Goal: Information Seeking & Learning: Check status

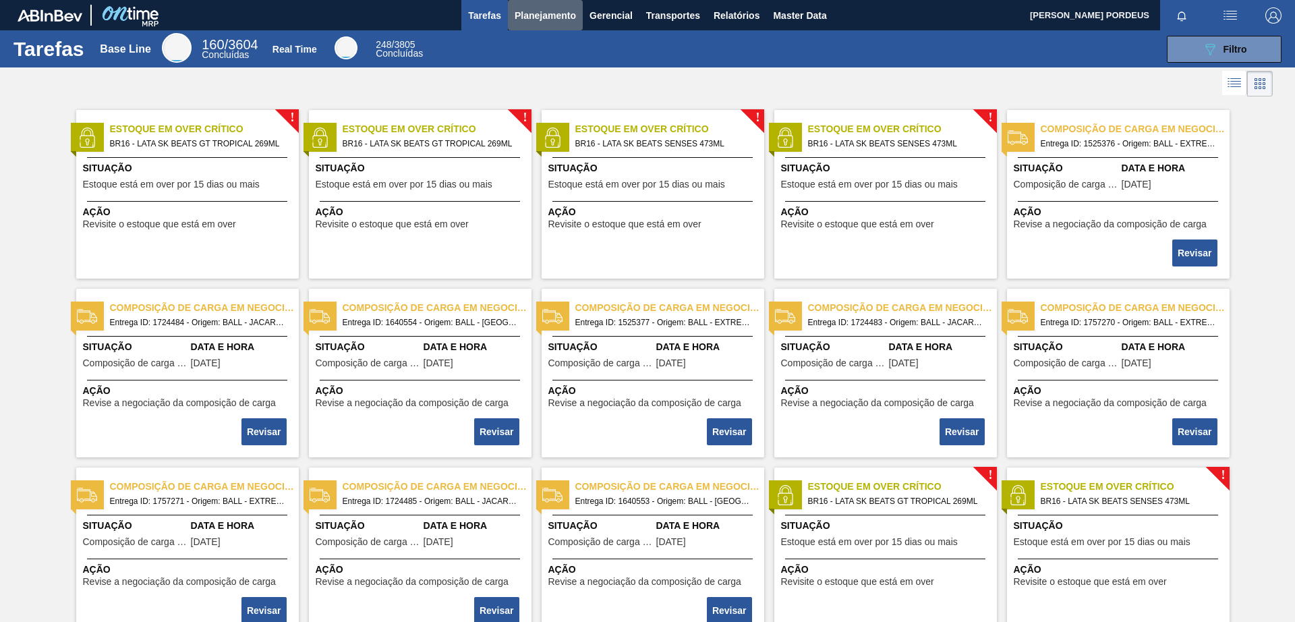
drag, startPoint x: 555, startPoint y: 17, endPoint x: 560, endPoint y: 34, distance: 18.3
click at [555, 17] on span "Planejamento" at bounding box center [545, 15] width 61 height 16
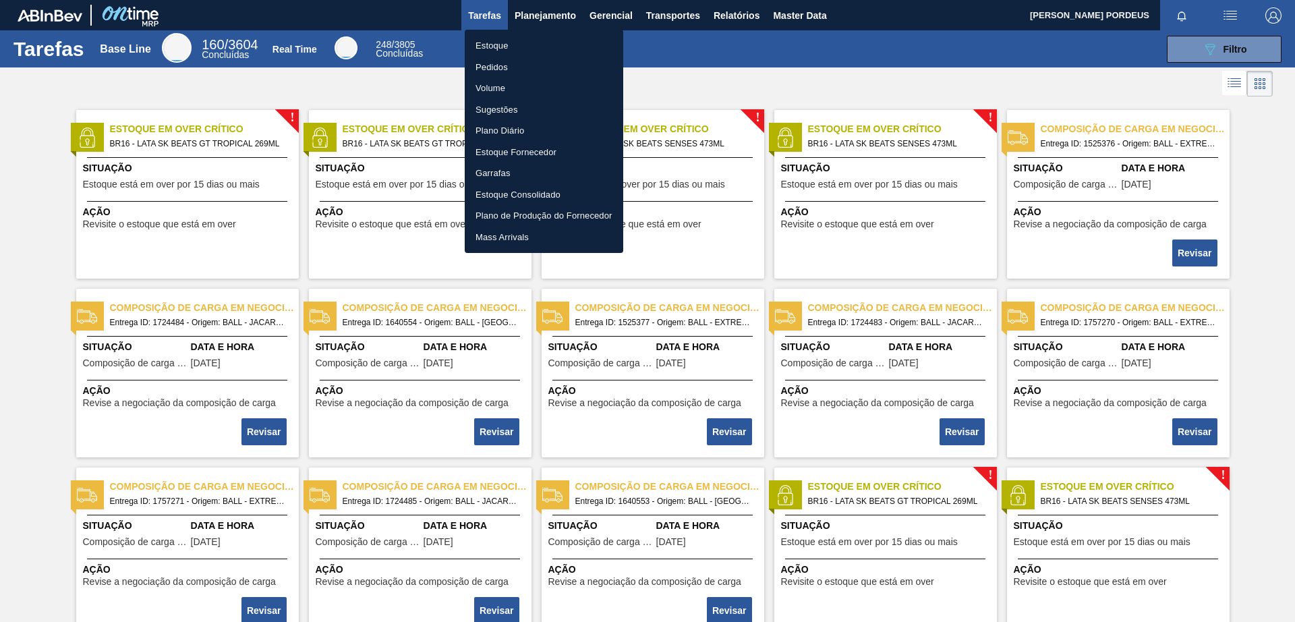
click at [554, 34] on ul "Estoque Pedidos Volume Sugestões Plano Diário Estoque Fornecedor Garrafas Estoq…" at bounding box center [544, 141] width 158 height 223
click at [544, 18] on div at bounding box center [647, 311] width 1295 height 622
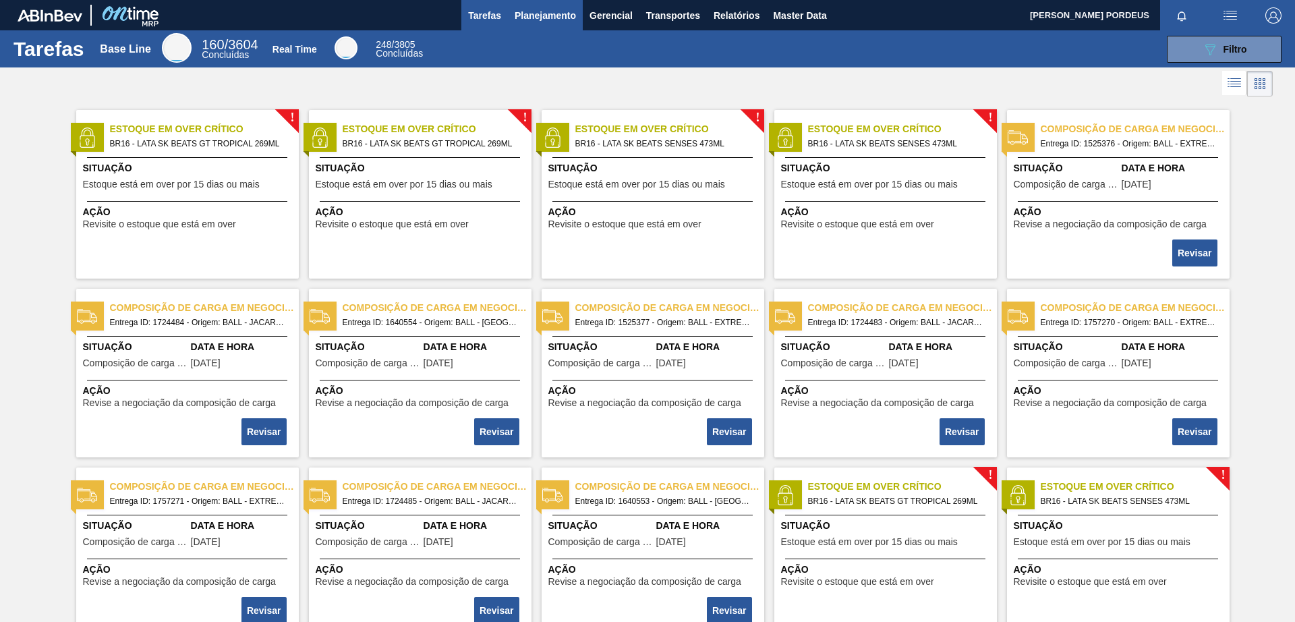
click at [535, 12] on span "Planejamento" at bounding box center [545, 15] width 61 height 16
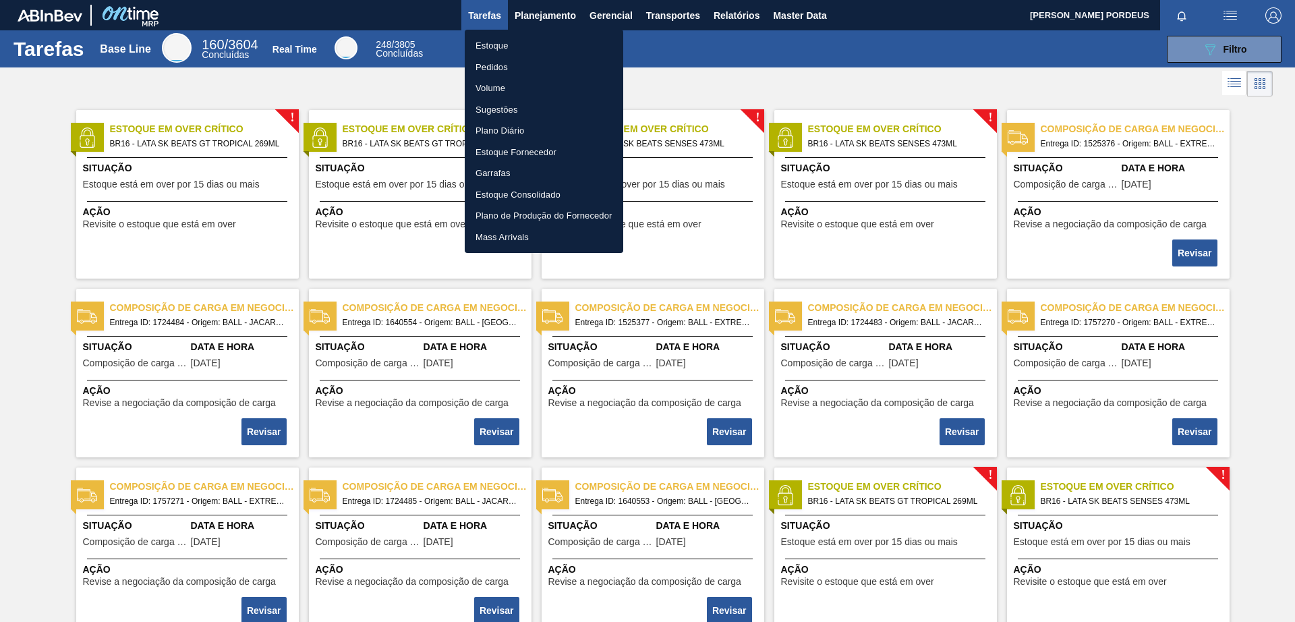
click at [485, 44] on li "Estoque" at bounding box center [544, 46] width 158 height 22
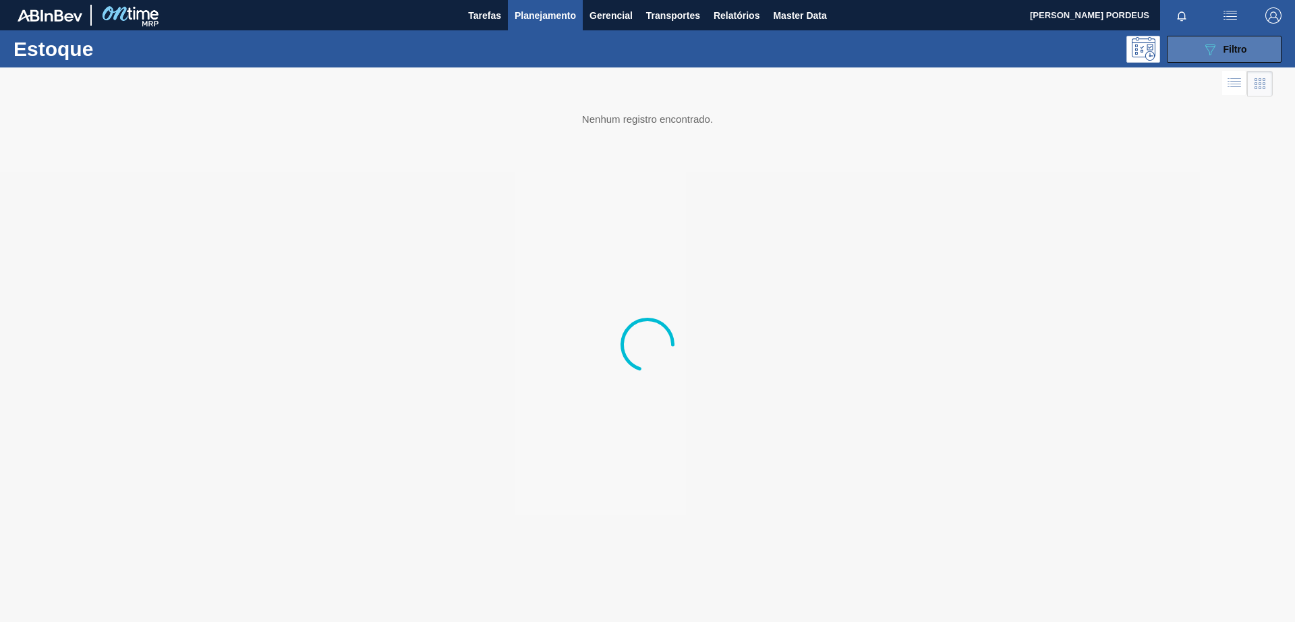
click at [1035, 49] on icon at bounding box center [1210, 49] width 10 height 11
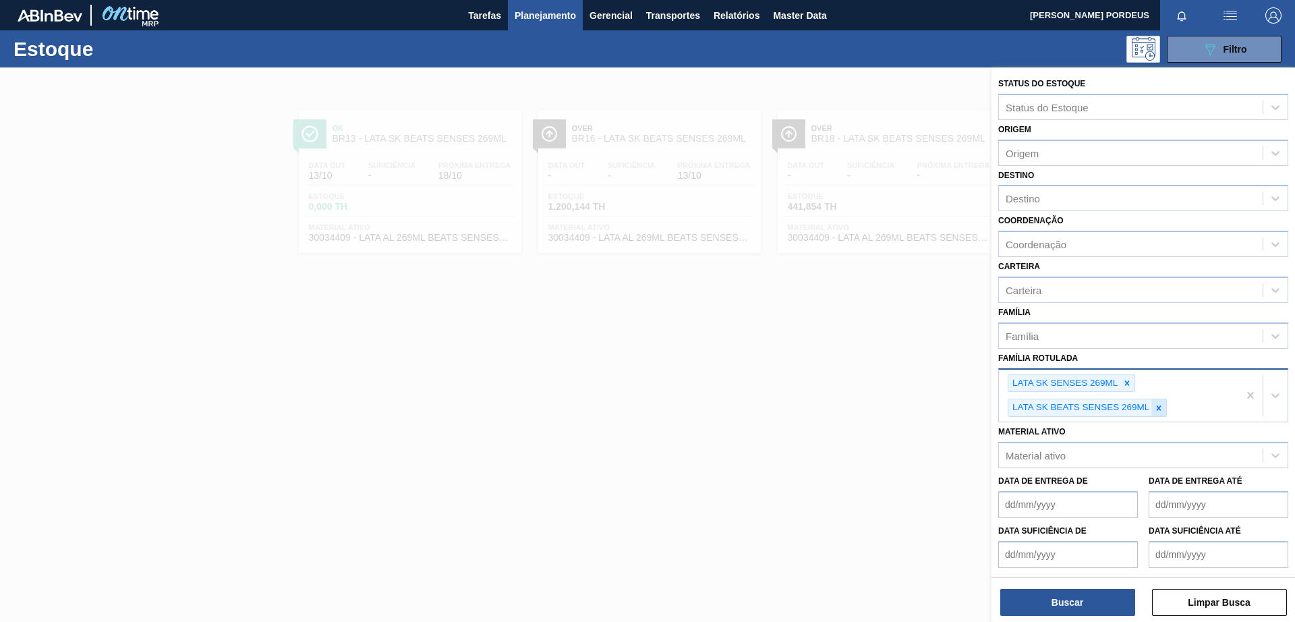
click at [1035, 407] on div at bounding box center [1158, 407] width 15 height 17
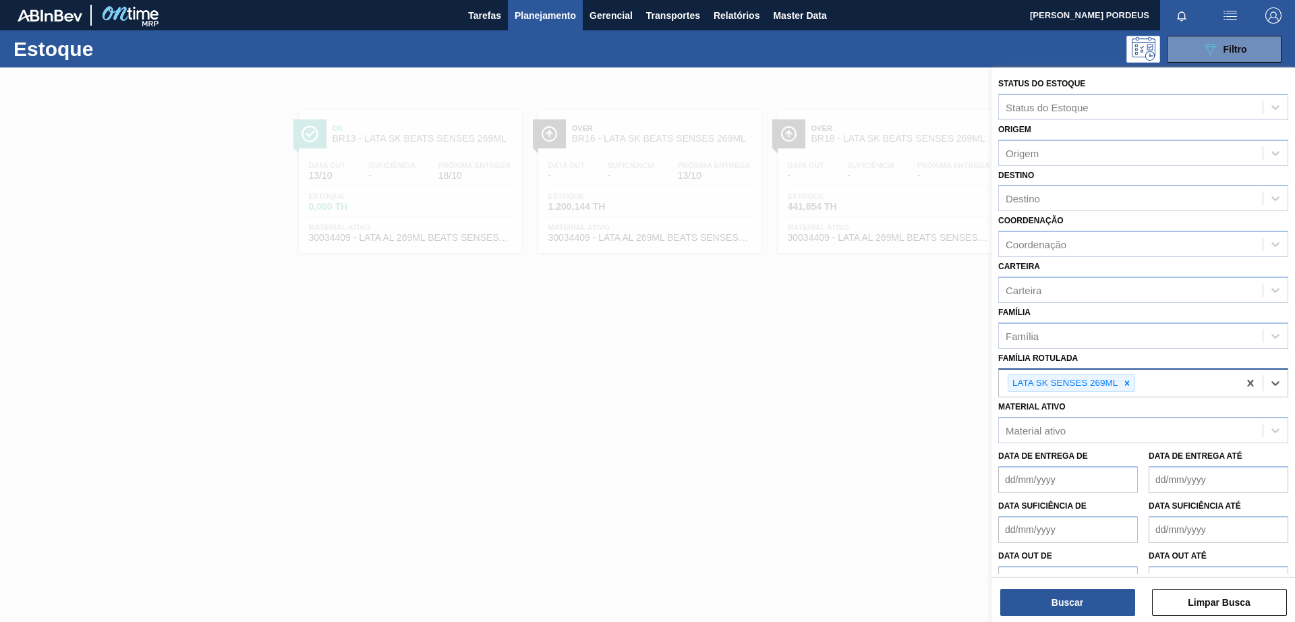
click at [1035, 384] on icon at bounding box center [1126, 382] width 9 height 9
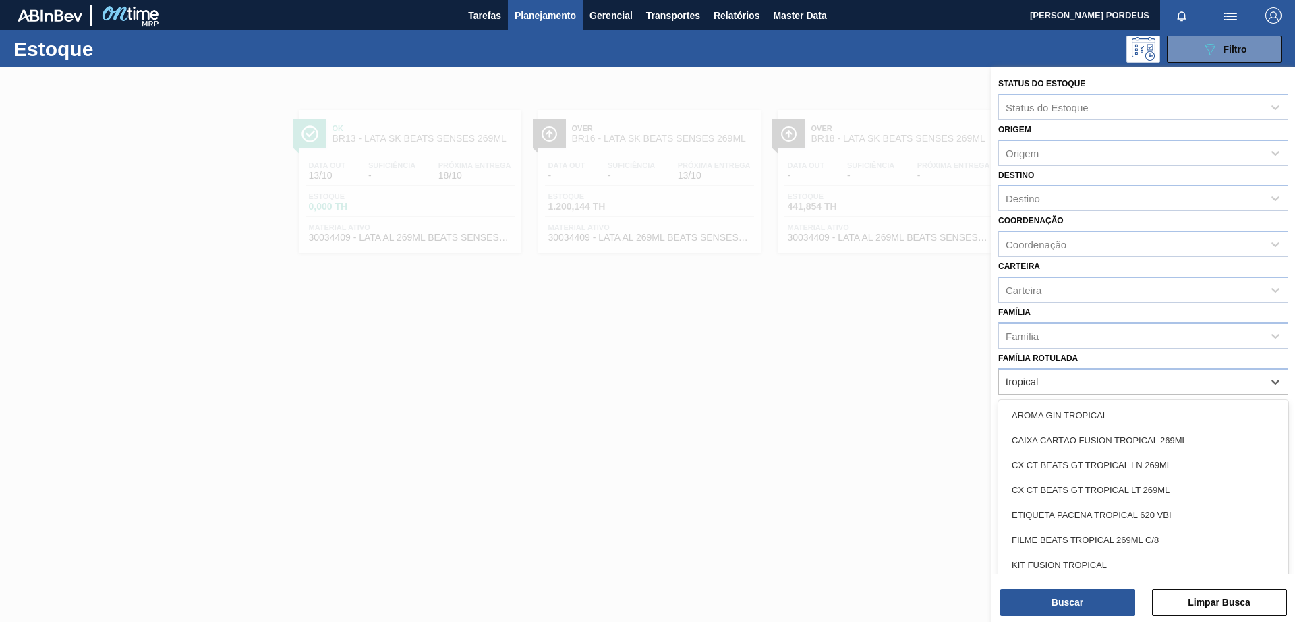
type Rotulada "tropical"
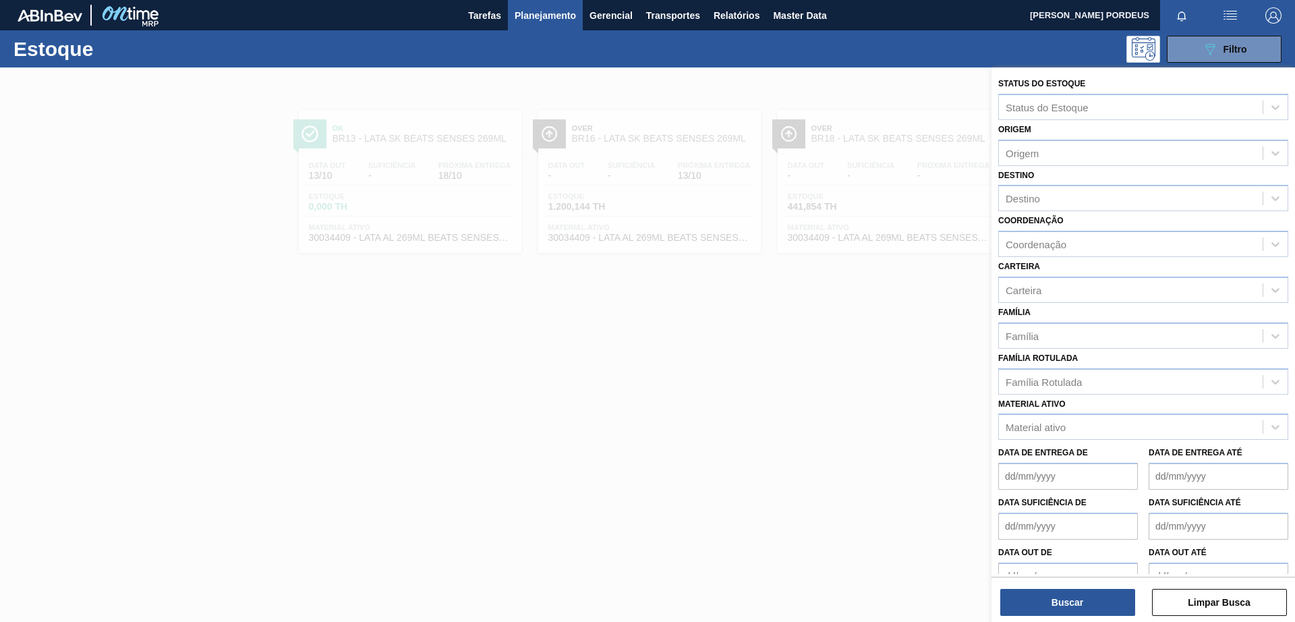
click at [687, 409] on div at bounding box center [647, 378] width 1295 height 622
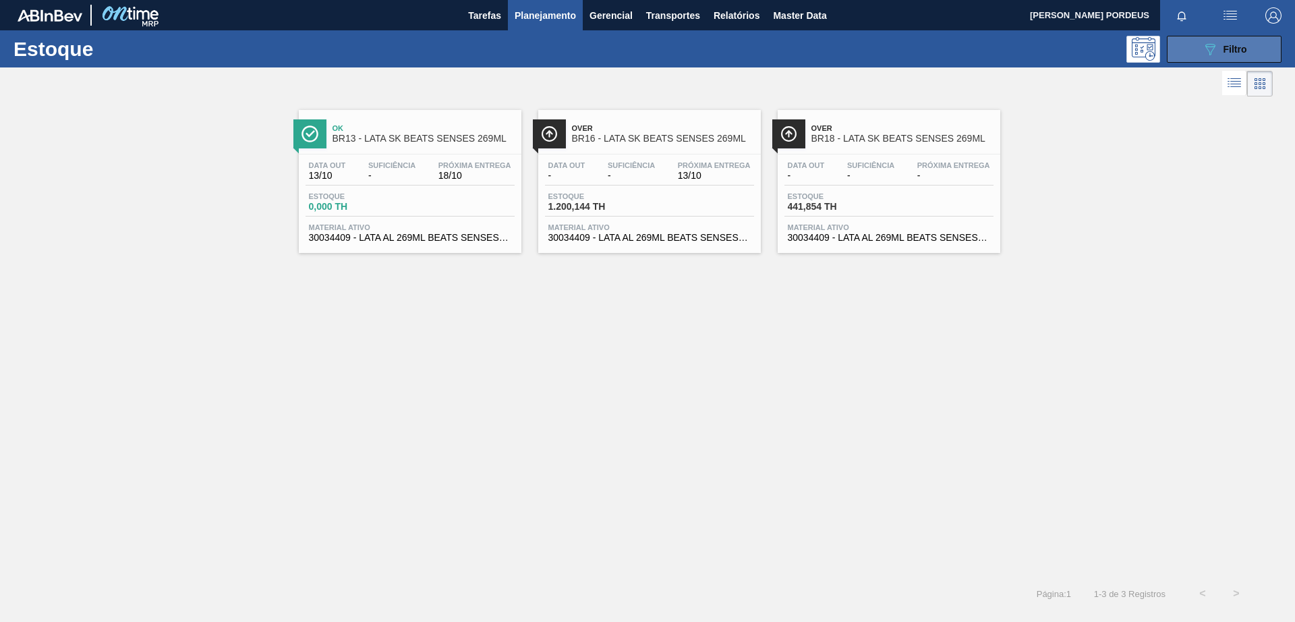
click at [1035, 53] on span "Filtro" at bounding box center [1235, 49] width 24 height 11
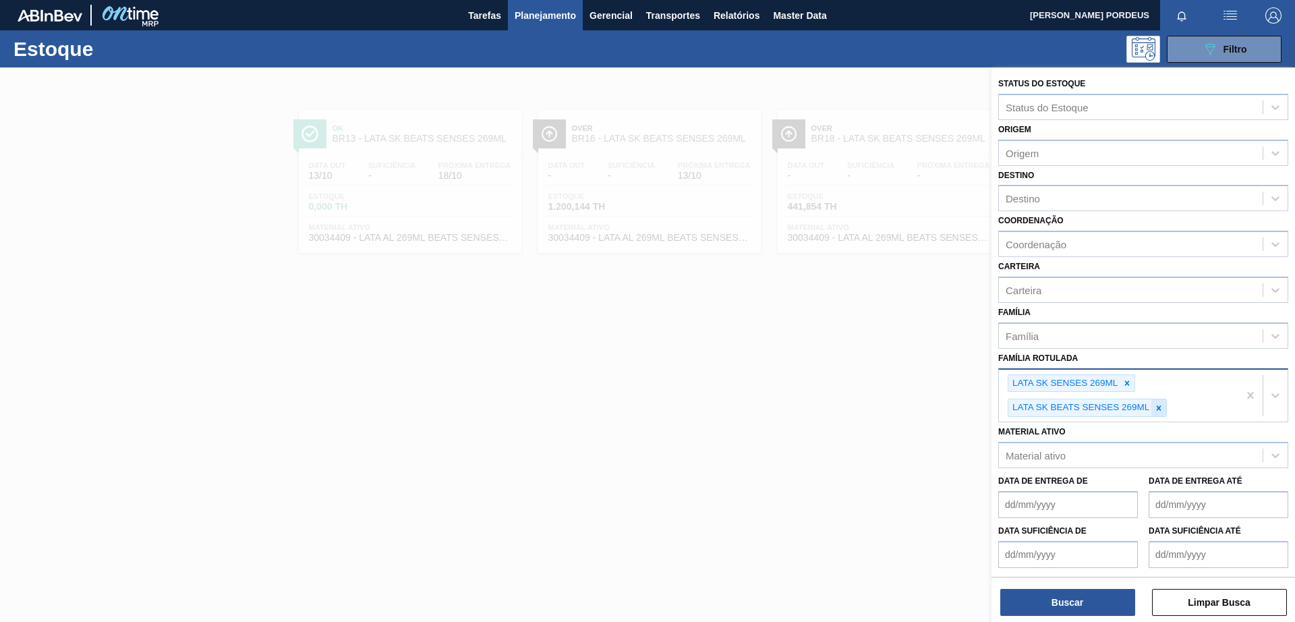
click at [1035, 409] on icon at bounding box center [1158, 407] width 5 height 5
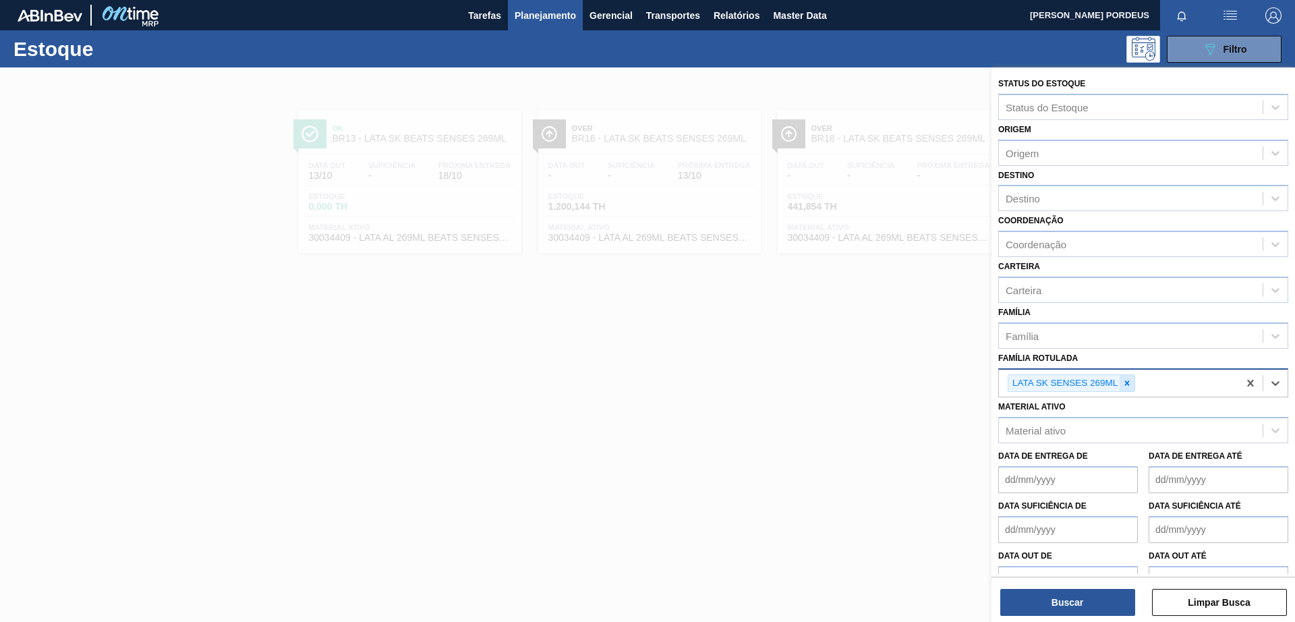
click at [1035, 383] on icon at bounding box center [1126, 382] width 9 height 9
paste Rotulada "LATA SK BEATS GT TROPICAL 269ML"
type Rotulada "LATA SK BEATS GT TROPICAL 269ML"
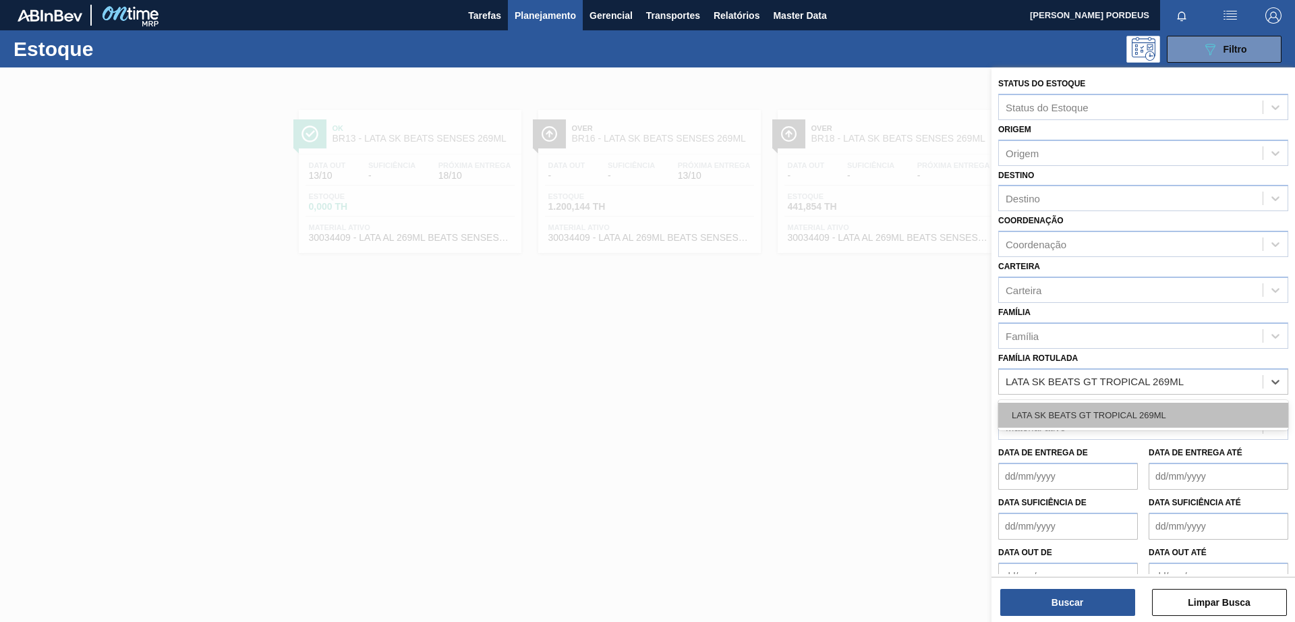
click at [1035, 409] on div "LATA SK BEATS GT TROPICAL 269ML" at bounding box center [1143, 415] width 290 height 25
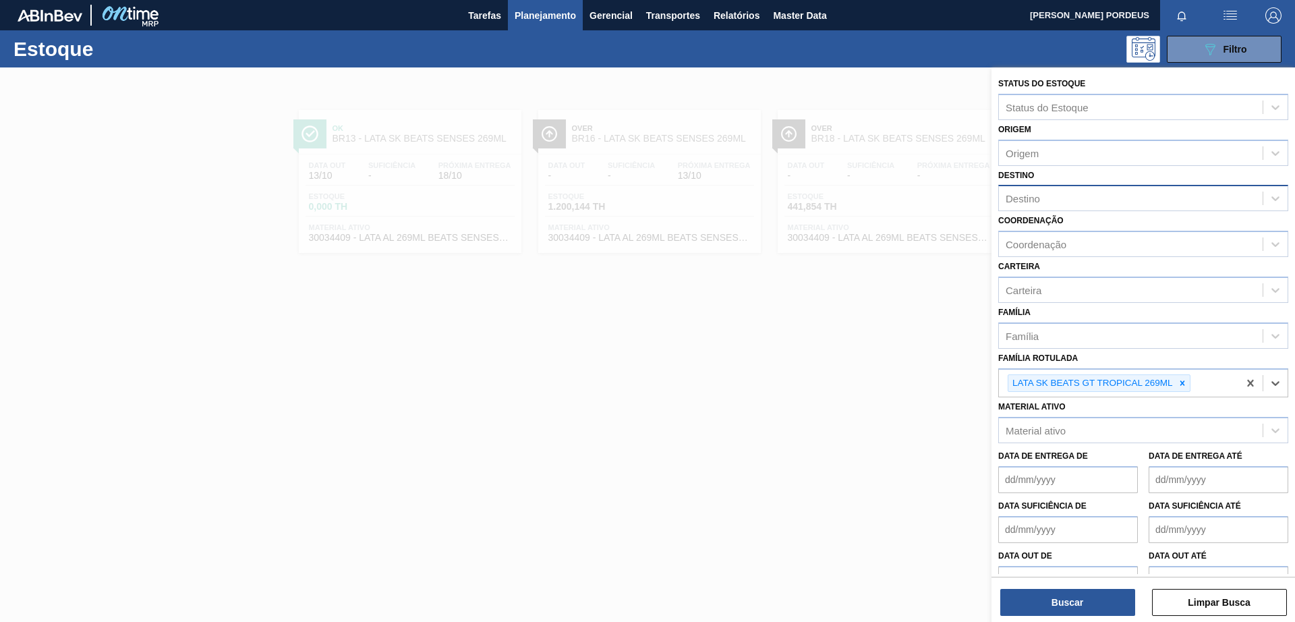
click at [1035, 196] on div "Destino" at bounding box center [1131, 199] width 264 height 20
type input "pira"
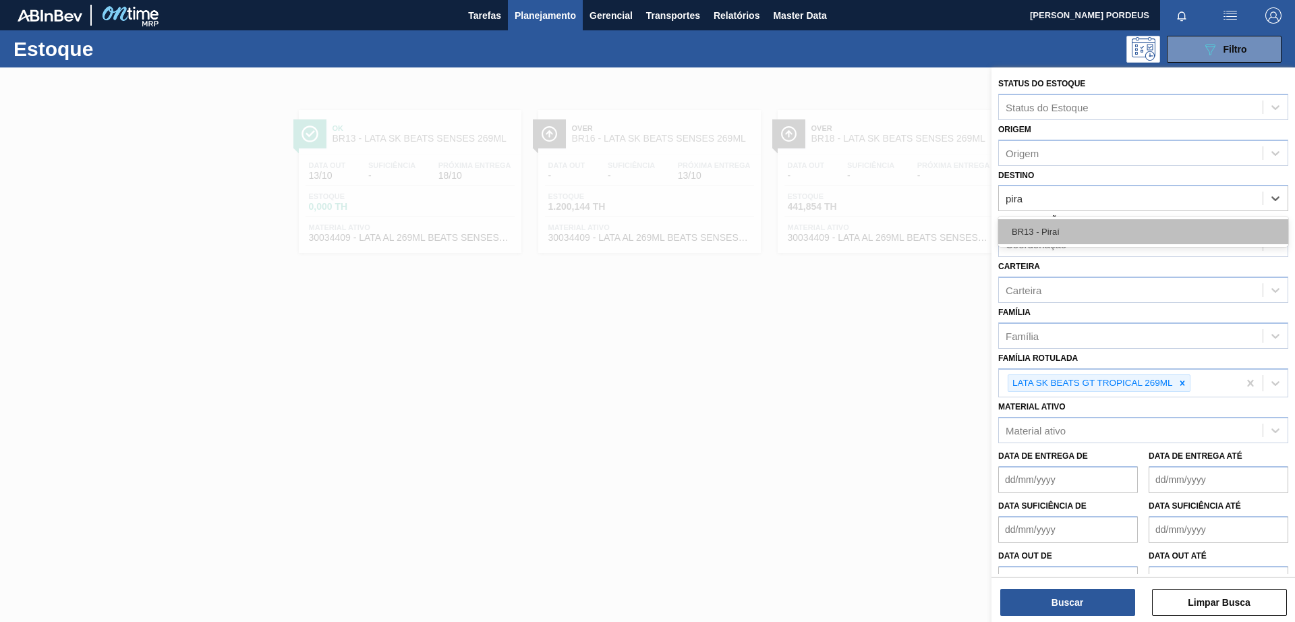
click at [1035, 224] on div "BR13 - Piraí" at bounding box center [1143, 231] width 290 height 25
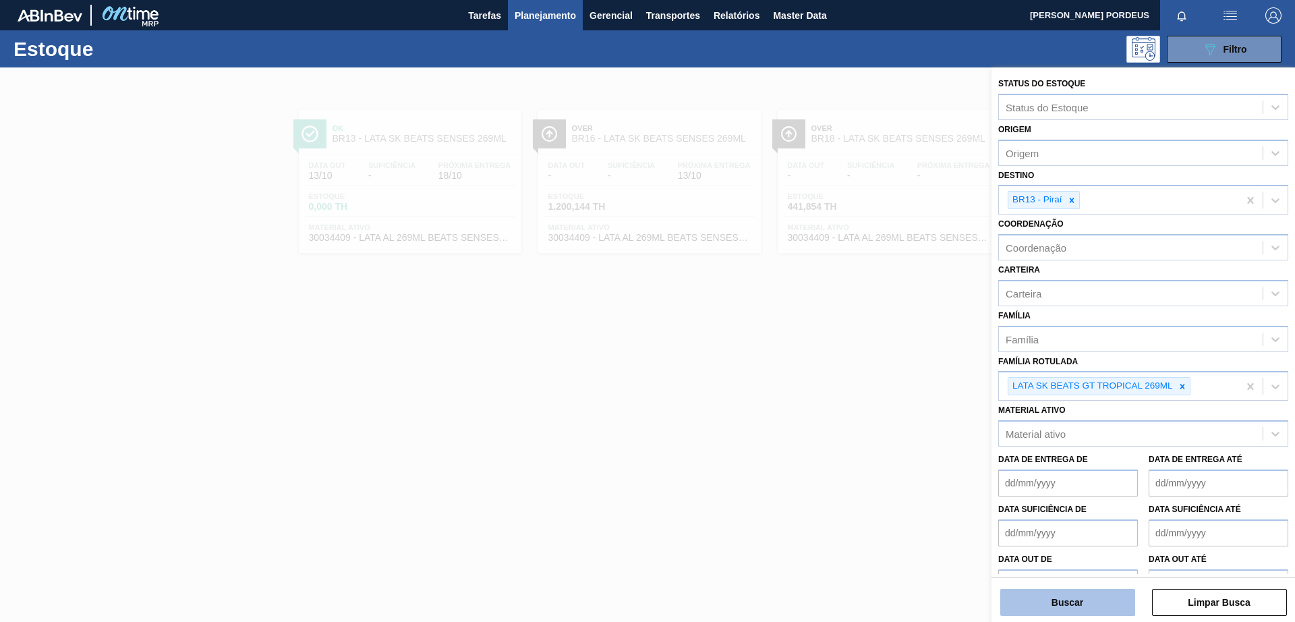
click at [1035, 497] on button "Buscar" at bounding box center [1067, 602] width 135 height 27
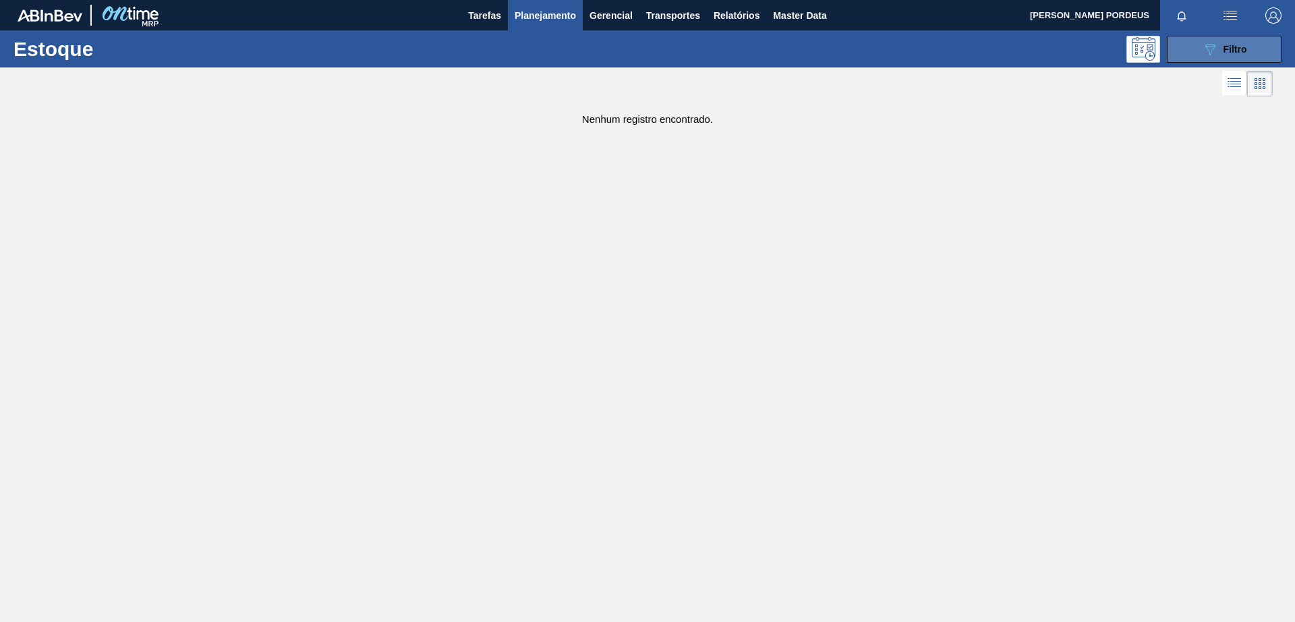
click at [1035, 48] on span "Filtro" at bounding box center [1235, 49] width 24 height 11
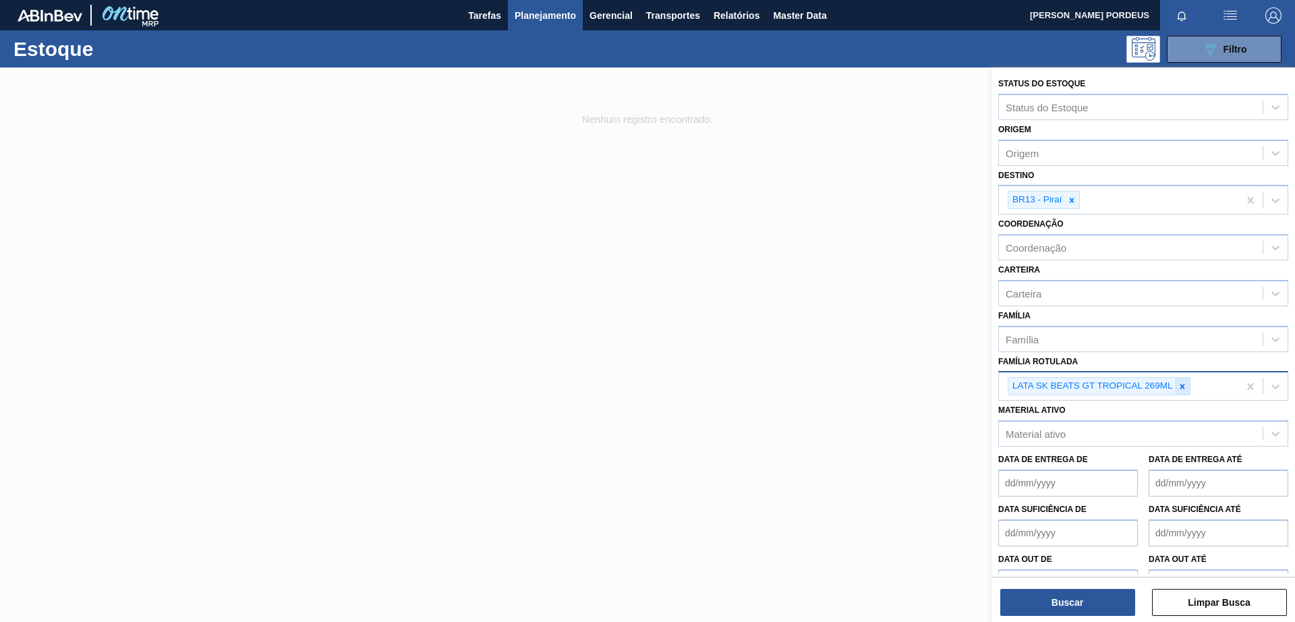
click at [1035, 384] on icon at bounding box center [1181, 386] width 9 height 9
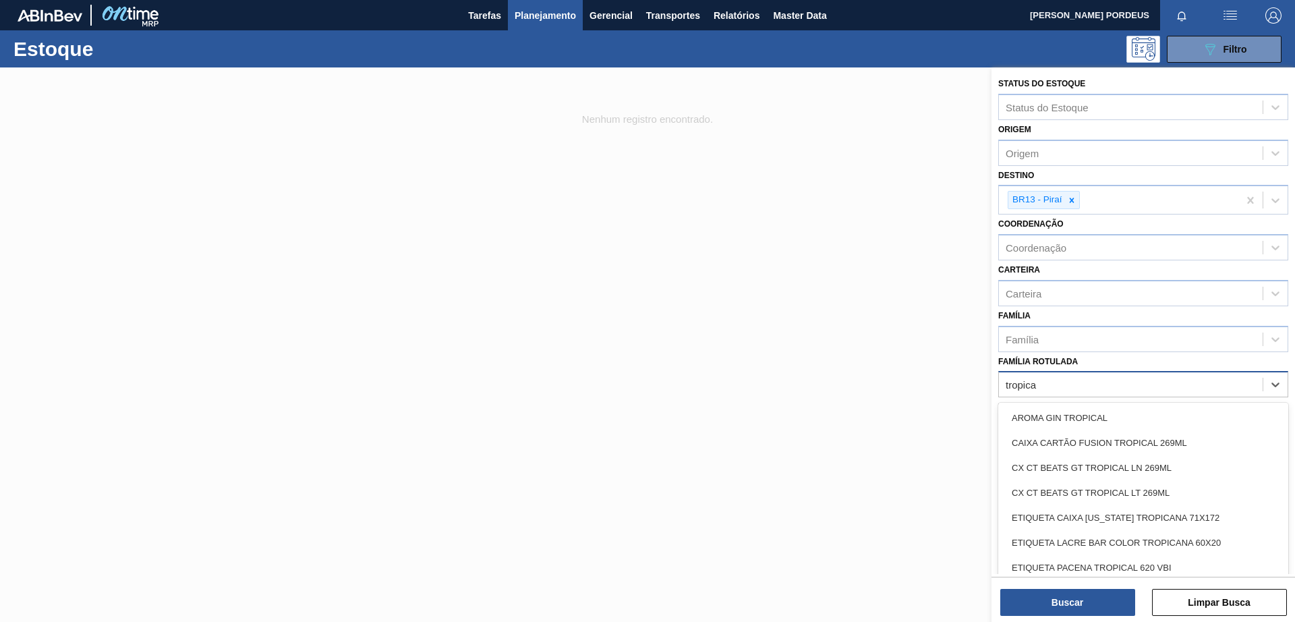
type Rotulada "tropical"
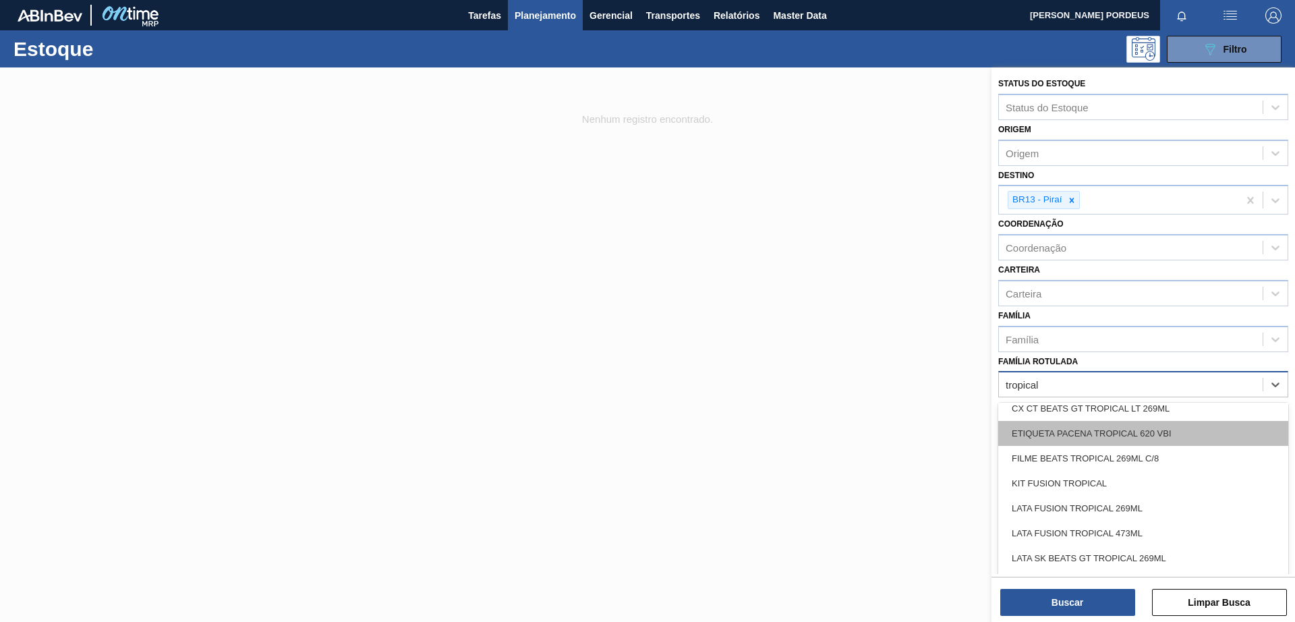
scroll to position [169, 0]
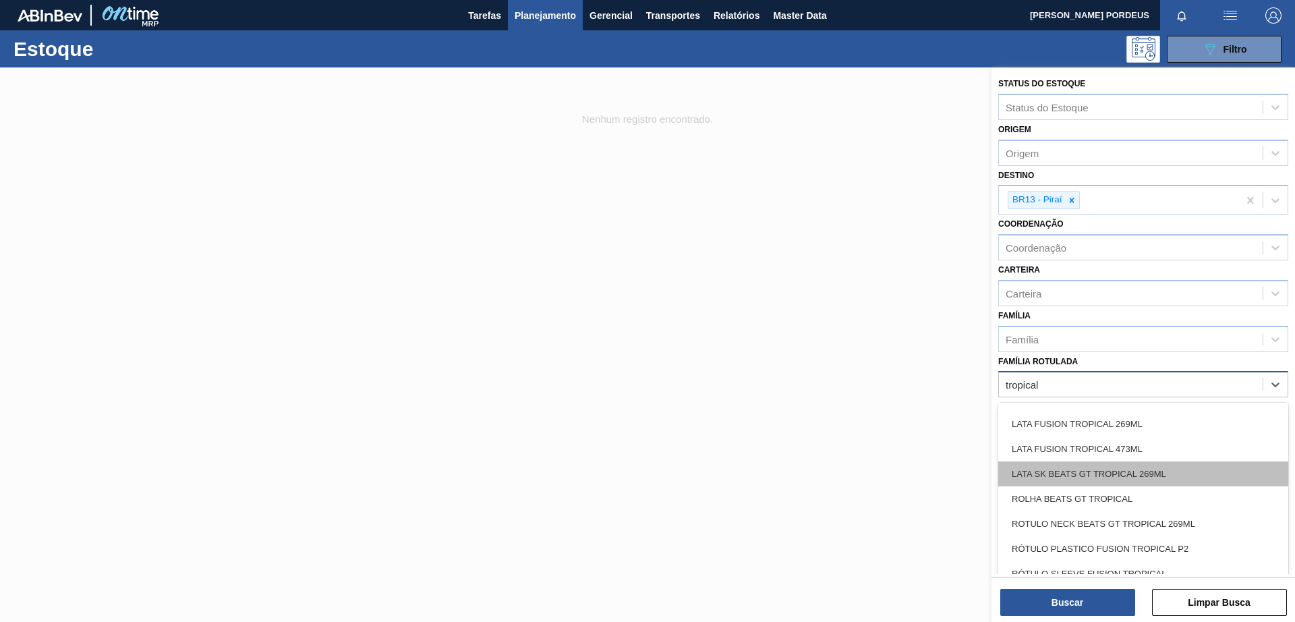
click at [1035, 481] on div "LATA SK BEATS GT TROPICAL 269ML" at bounding box center [1143, 473] width 290 height 25
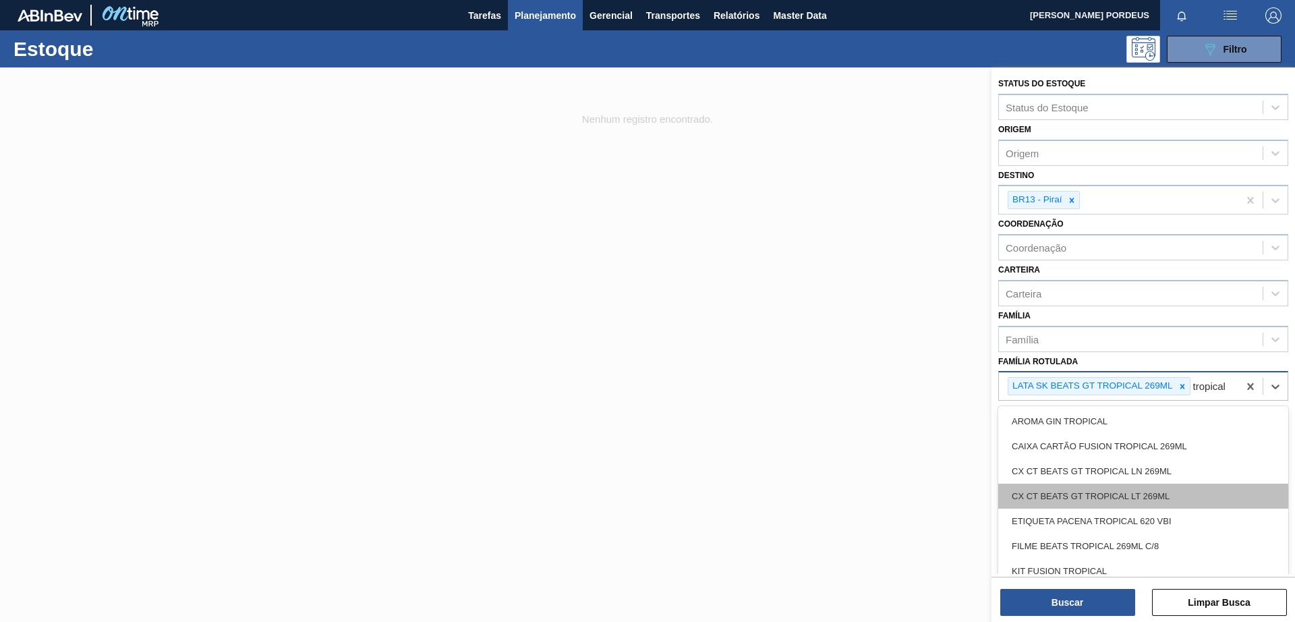
scroll to position [152, 0]
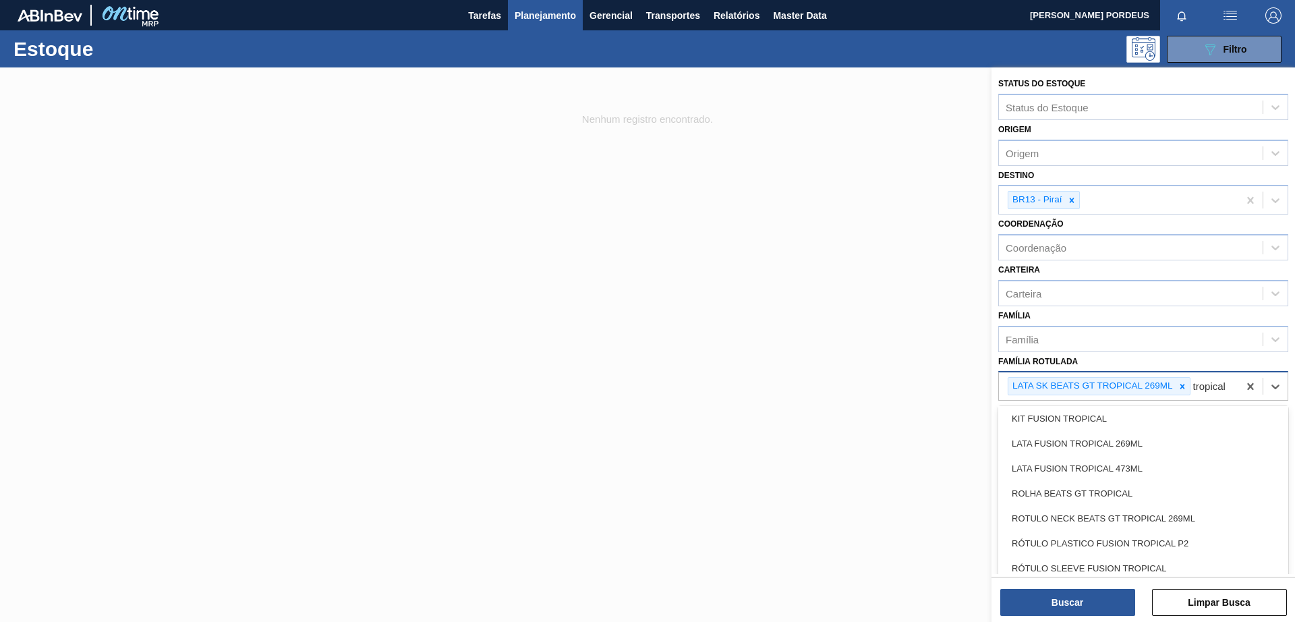
type Rotulada "tropical"
click at [1035, 497] on div "Status do Estoque Status do Estoque Origem Origem Destino BR13 - Piraí Coordena…" at bounding box center [1142, 345] width 303 height 557
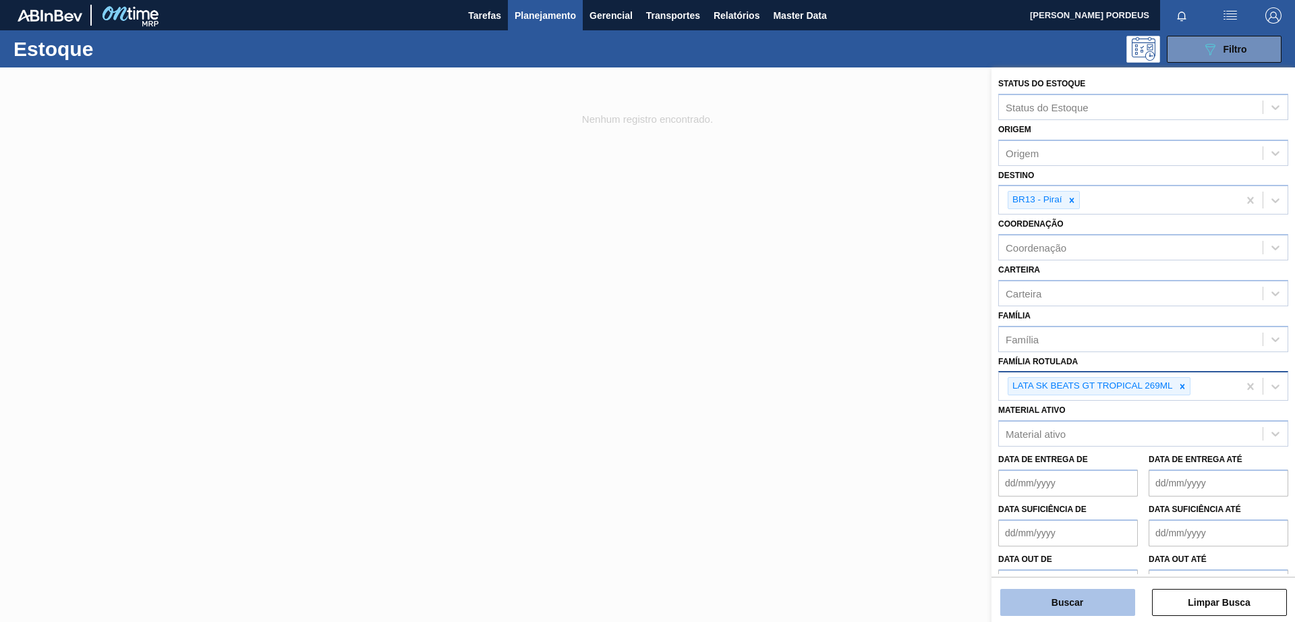
click at [1035, 497] on button "Buscar" at bounding box center [1067, 602] width 135 height 27
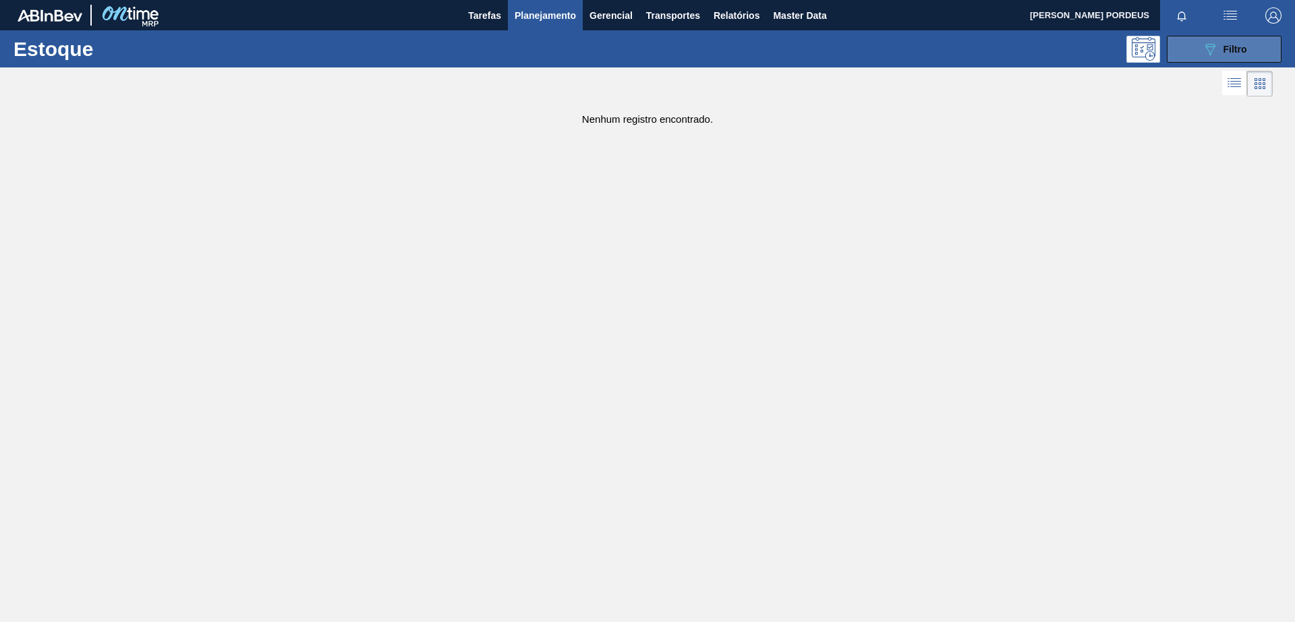
click at [1035, 47] on icon "089F7B8B-B2A5-4AFE-B5C0-19BA573D28AC" at bounding box center [1210, 49] width 16 height 16
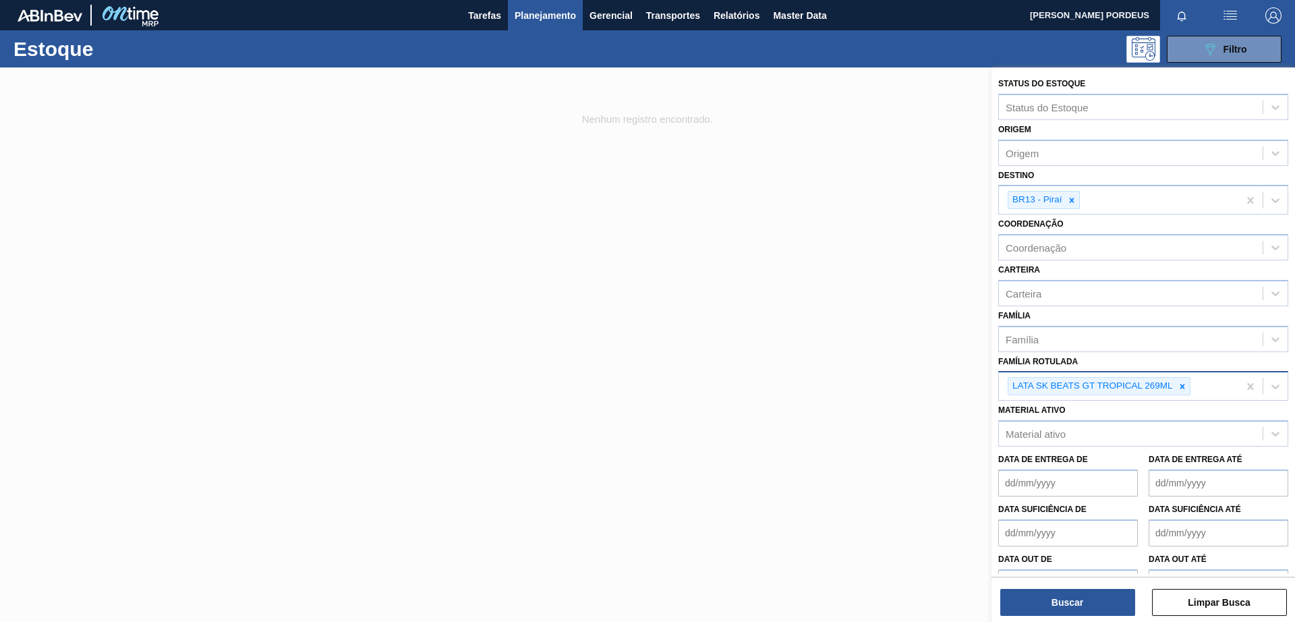
click at [847, 381] on div at bounding box center [647, 378] width 1295 height 622
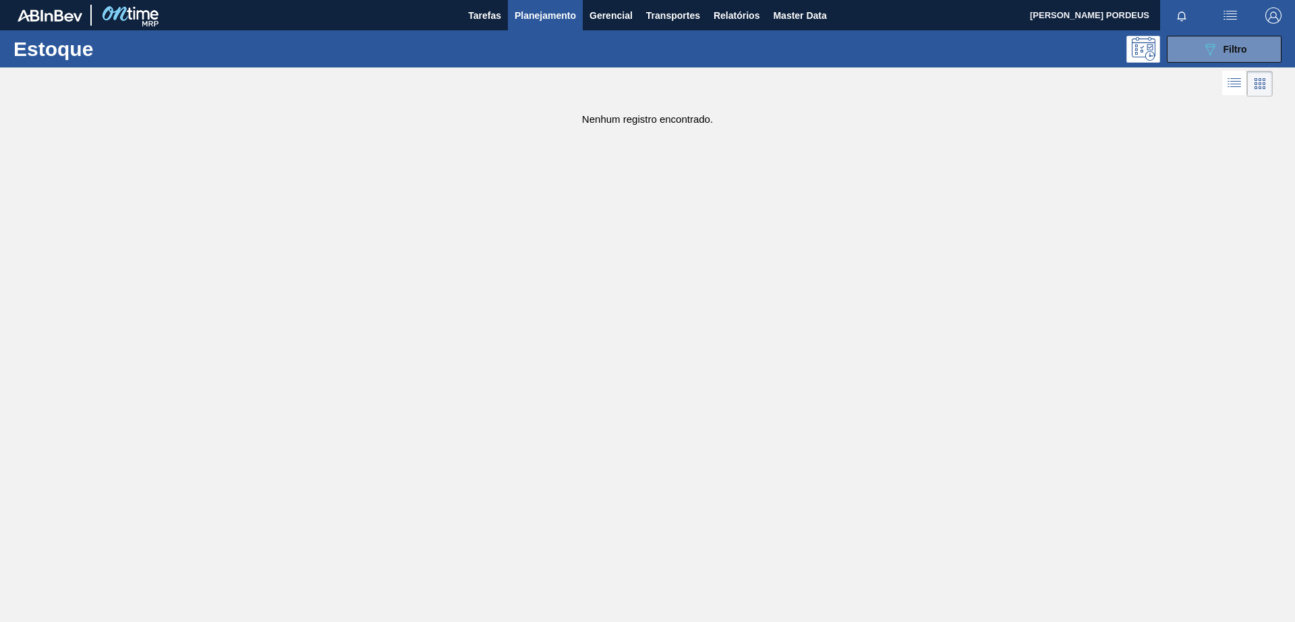
click at [1035, 32] on div "Estoque 089F7B8B-B2A5-4AFE-B5C0-19BA573D28AC Filtro" at bounding box center [647, 48] width 1295 height 37
click at [1035, 53] on button "089F7B8B-B2A5-4AFE-B5C0-19BA573D28AC Filtro" at bounding box center [1224, 49] width 115 height 27
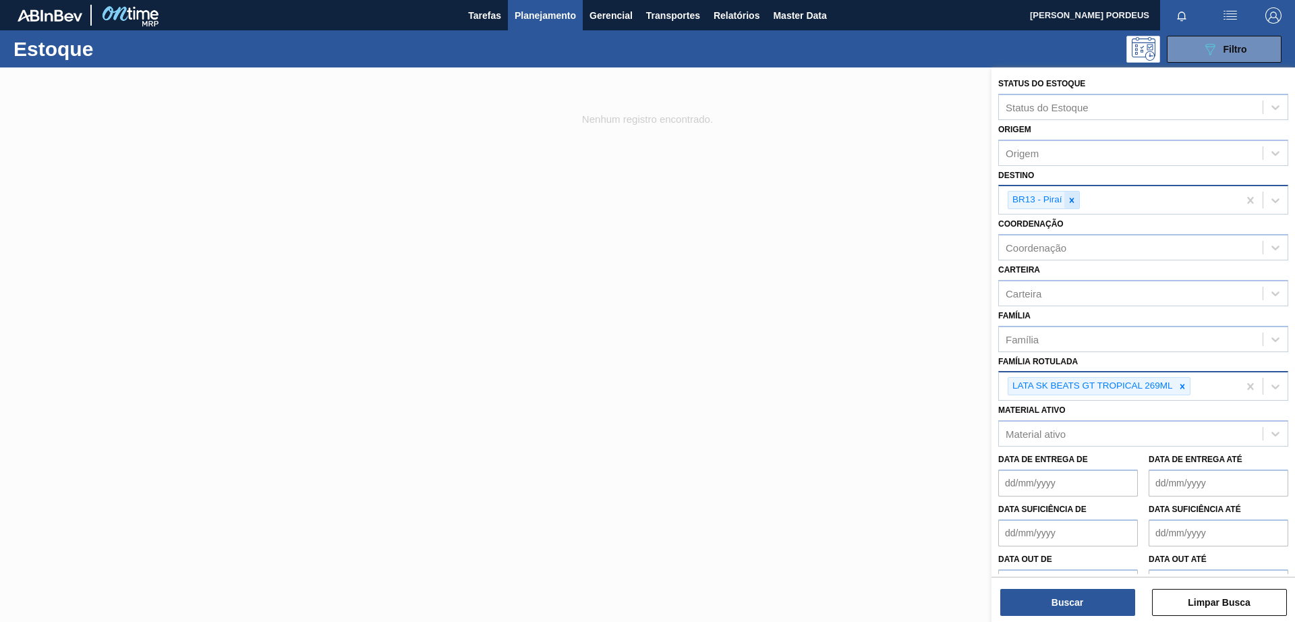
click at [1035, 203] on icon at bounding box center [1071, 200] width 9 height 9
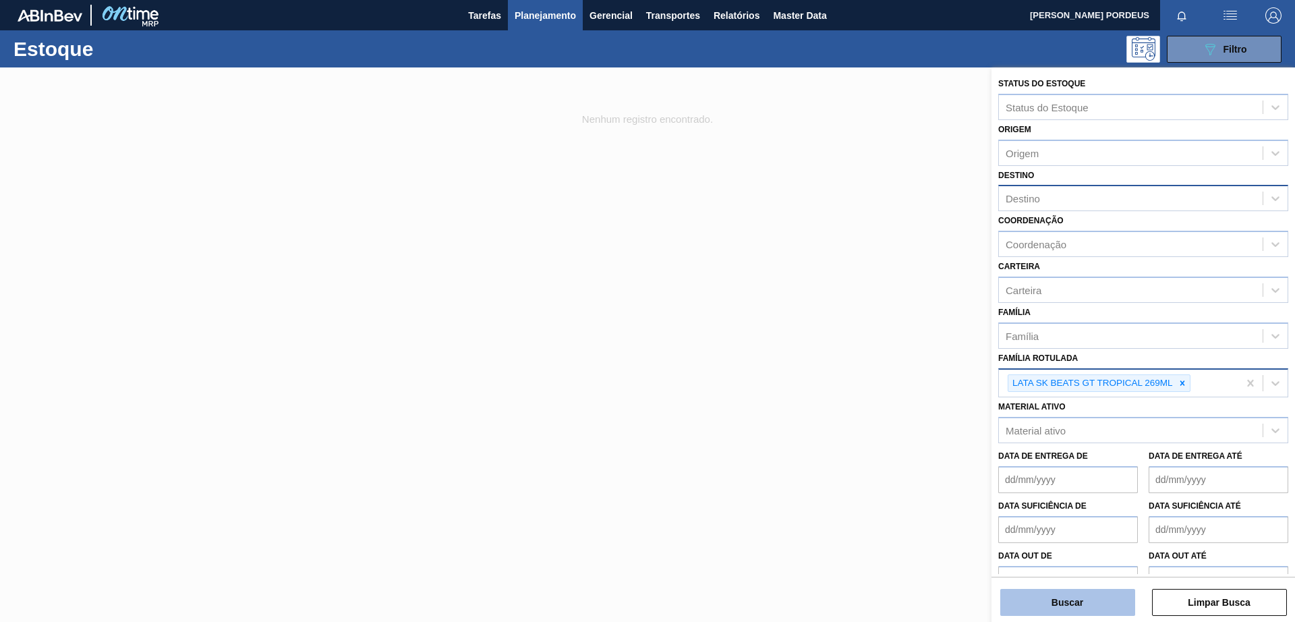
click at [1035, 497] on button "Buscar" at bounding box center [1067, 602] width 135 height 27
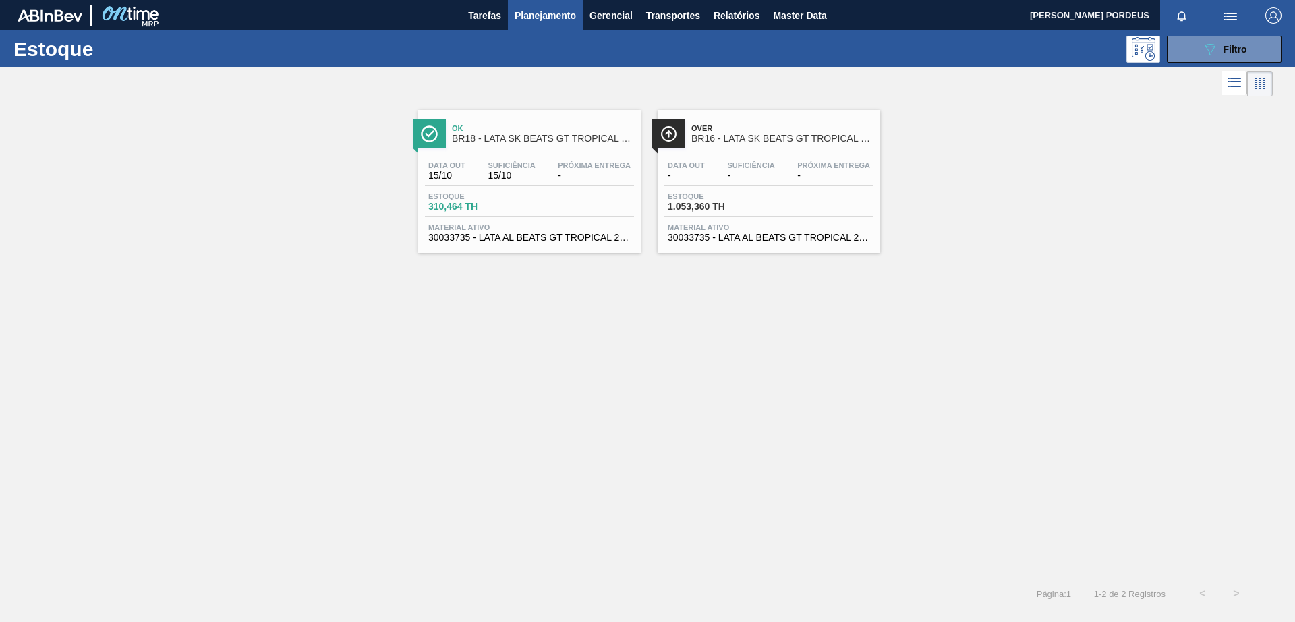
click at [759, 128] on span "Over" at bounding box center [782, 128] width 182 height 8
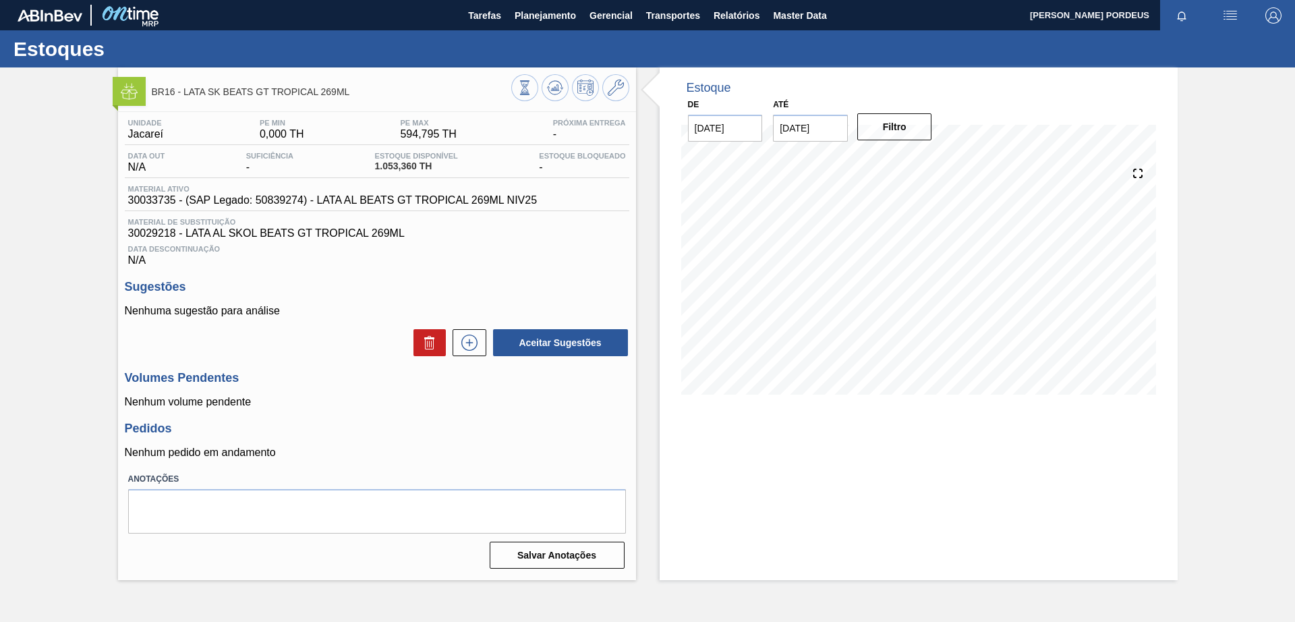
click at [1035, 169] on div "BR16 - LATA SK BEATS GT TROPICAL 269ML Unidade Jacareí PE MIN 0,000 TH PE MAX 5…" at bounding box center [647, 323] width 1295 height 512
drag, startPoint x: 539, startPoint y: 13, endPoint x: 539, endPoint y: 39, distance: 26.3
click at [539, 14] on span "Planejamento" at bounding box center [545, 15] width 61 height 16
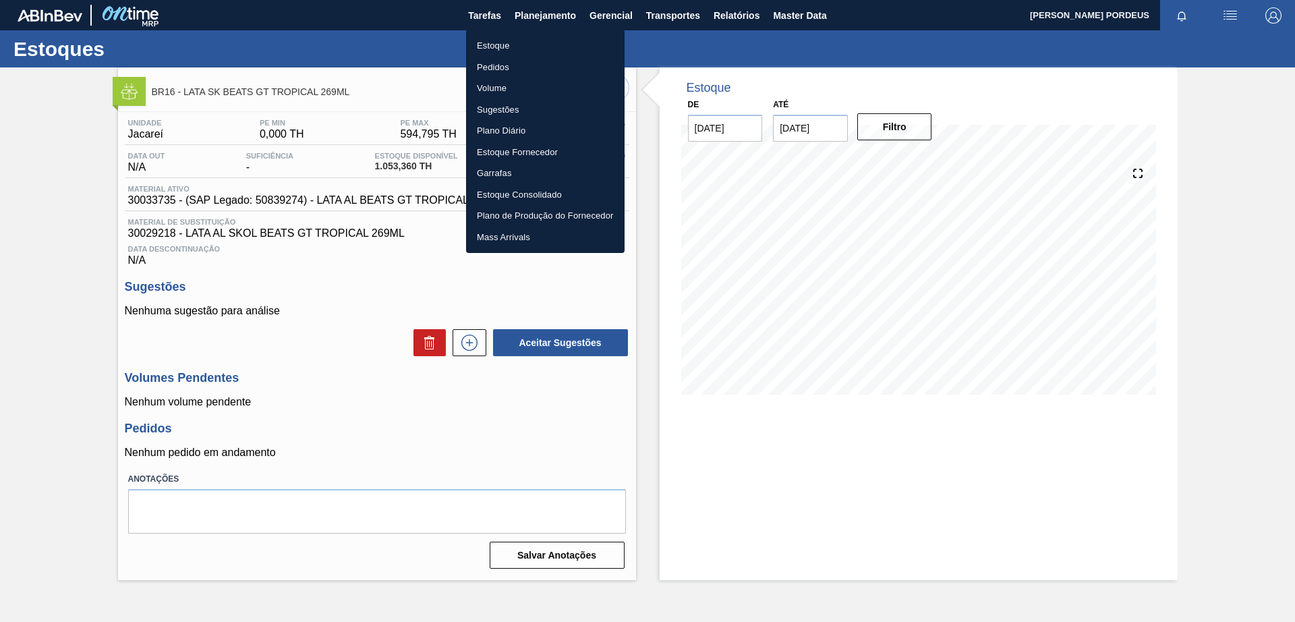
click at [540, 47] on li "Estoque" at bounding box center [545, 46] width 158 height 22
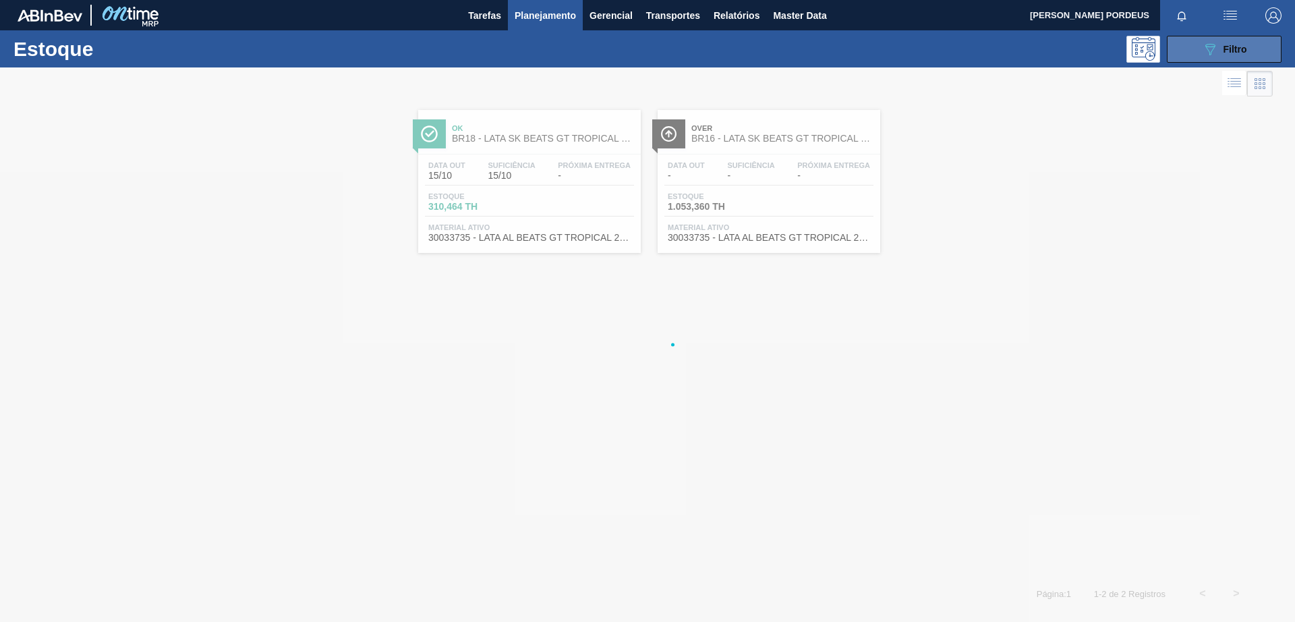
click at [1035, 62] on button "089F7B8B-B2A5-4AFE-B5C0-19BA573D28AC Filtro" at bounding box center [1224, 49] width 115 height 27
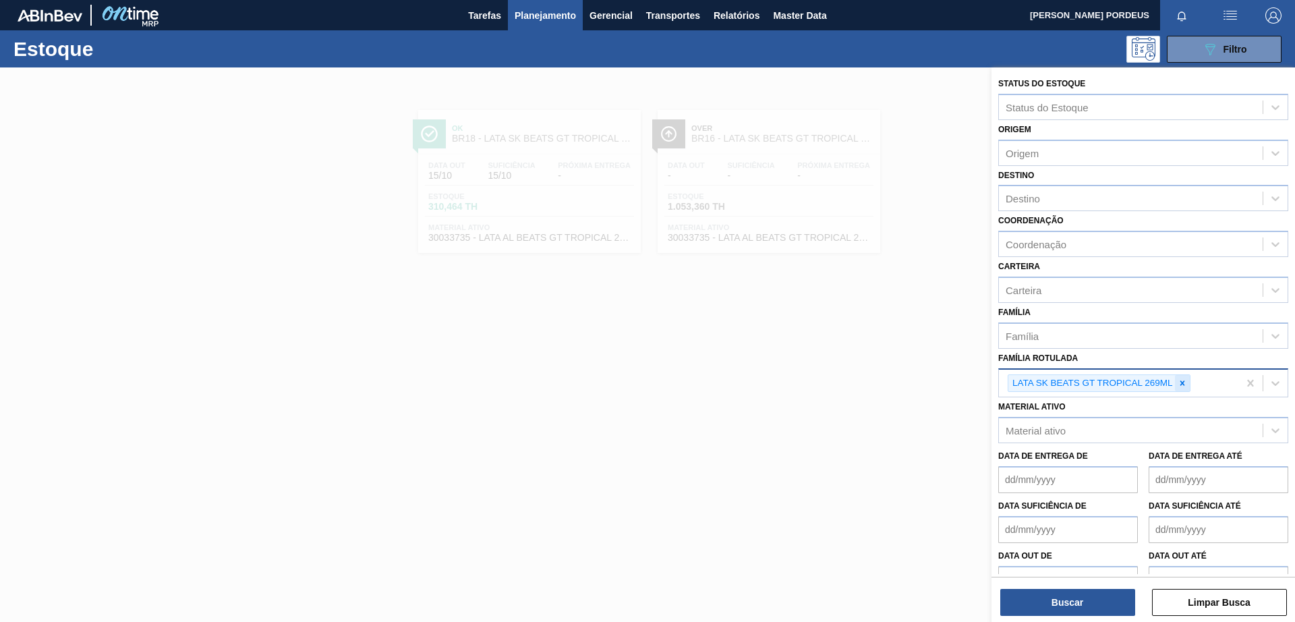
click at [1035, 383] on icon at bounding box center [1181, 382] width 9 height 9
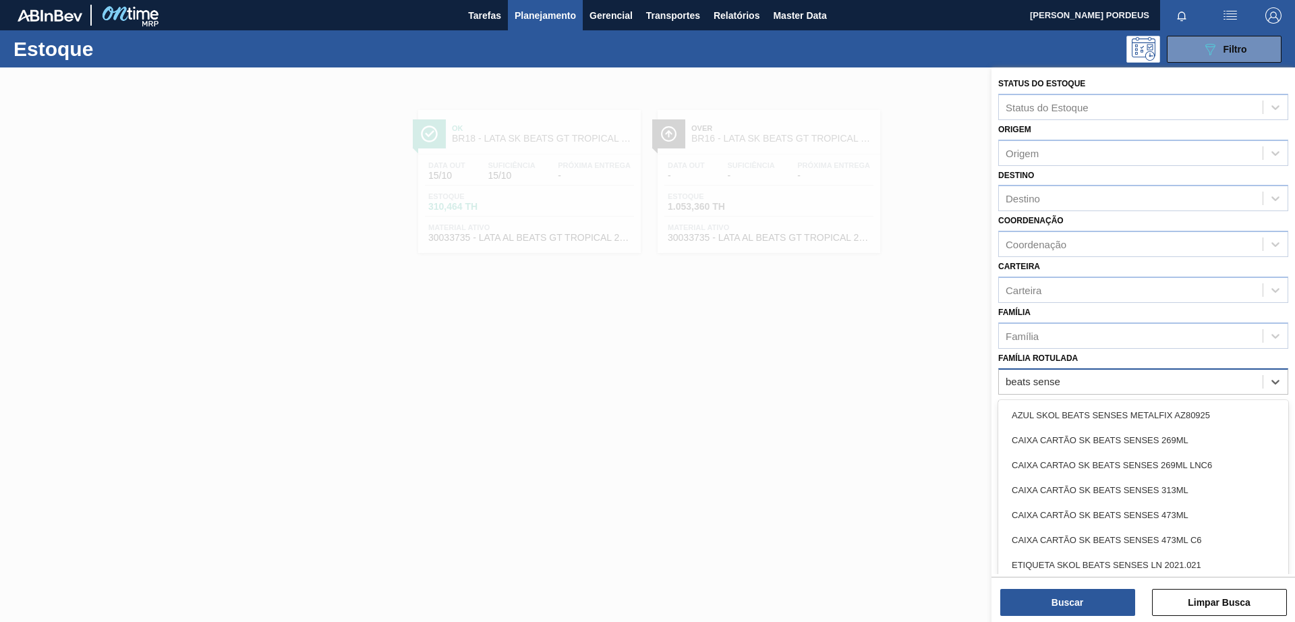
type Rotulada "beats senses"
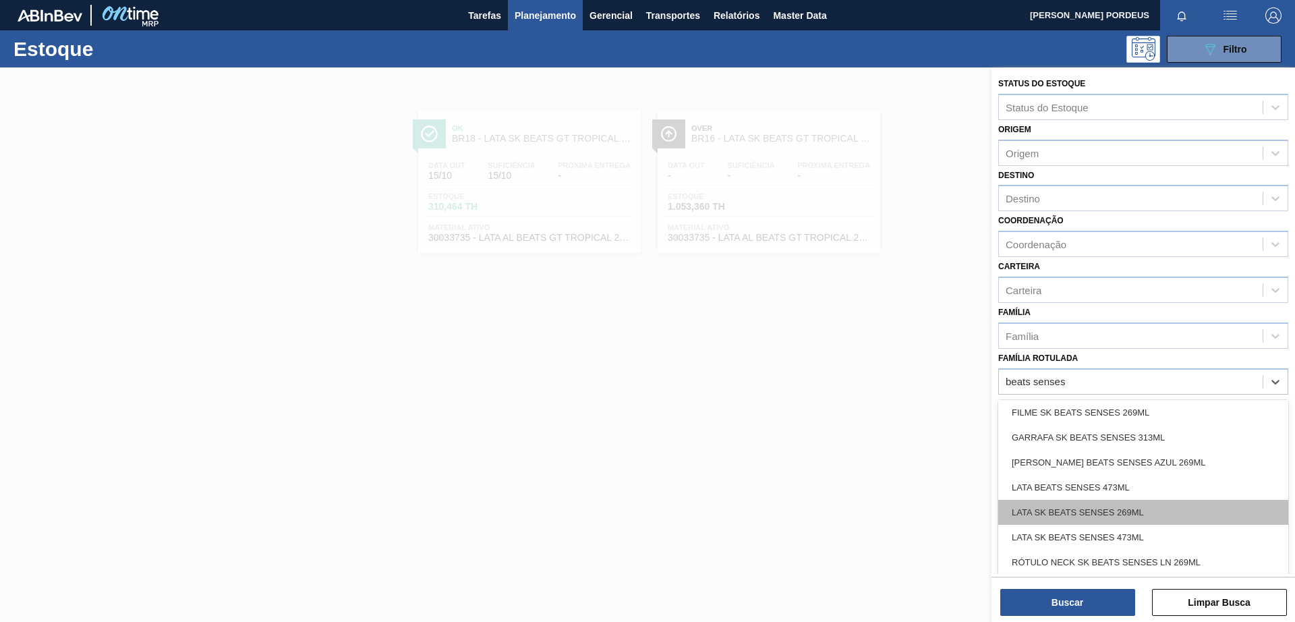
click at [1035, 497] on div "LATA SK BEATS SENSES 269ML" at bounding box center [1143, 512] width 290 height 25
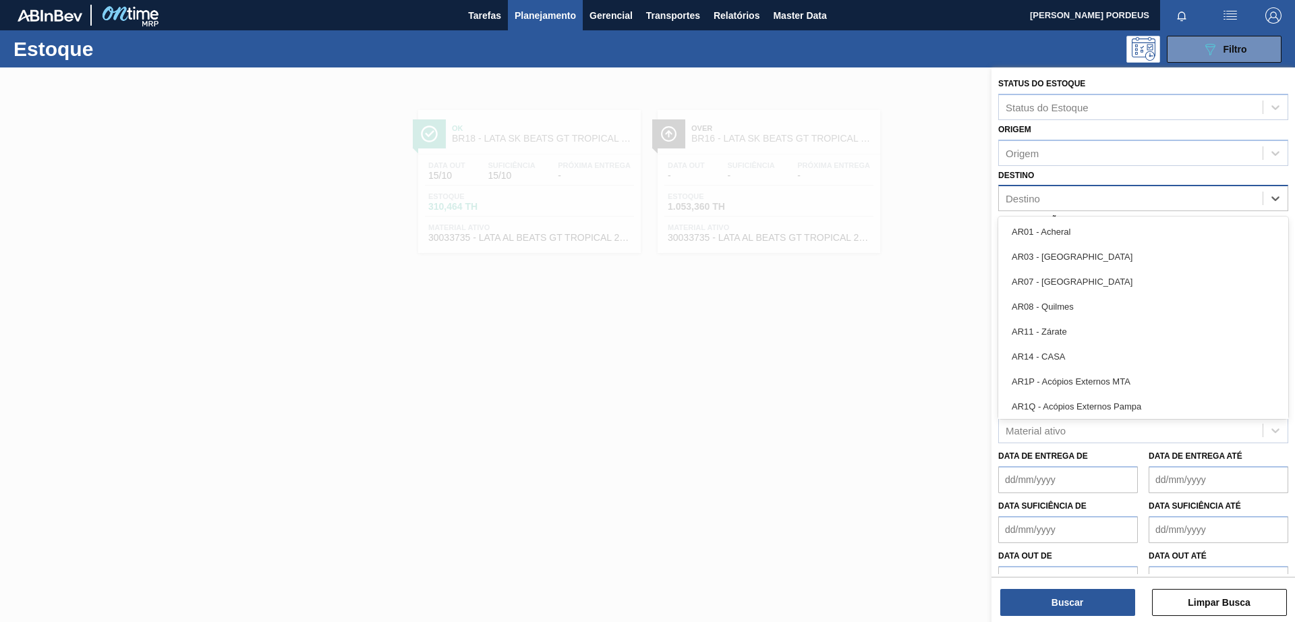
click at [1035, 198] on div "Destino" at bounding box center [1131, 199] width 264 height 20
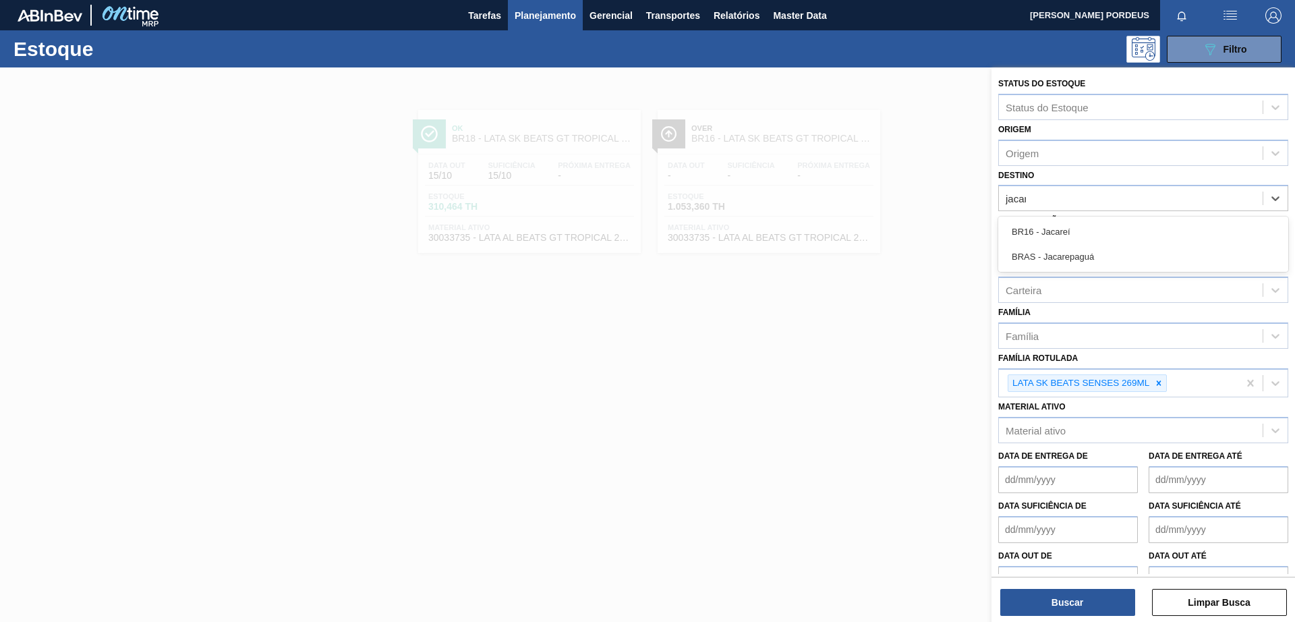
type input "jacare"
click at [1035, 233] on div "BR16 - Jacareí" at bounding box center [1143, 231] width 290 height 25
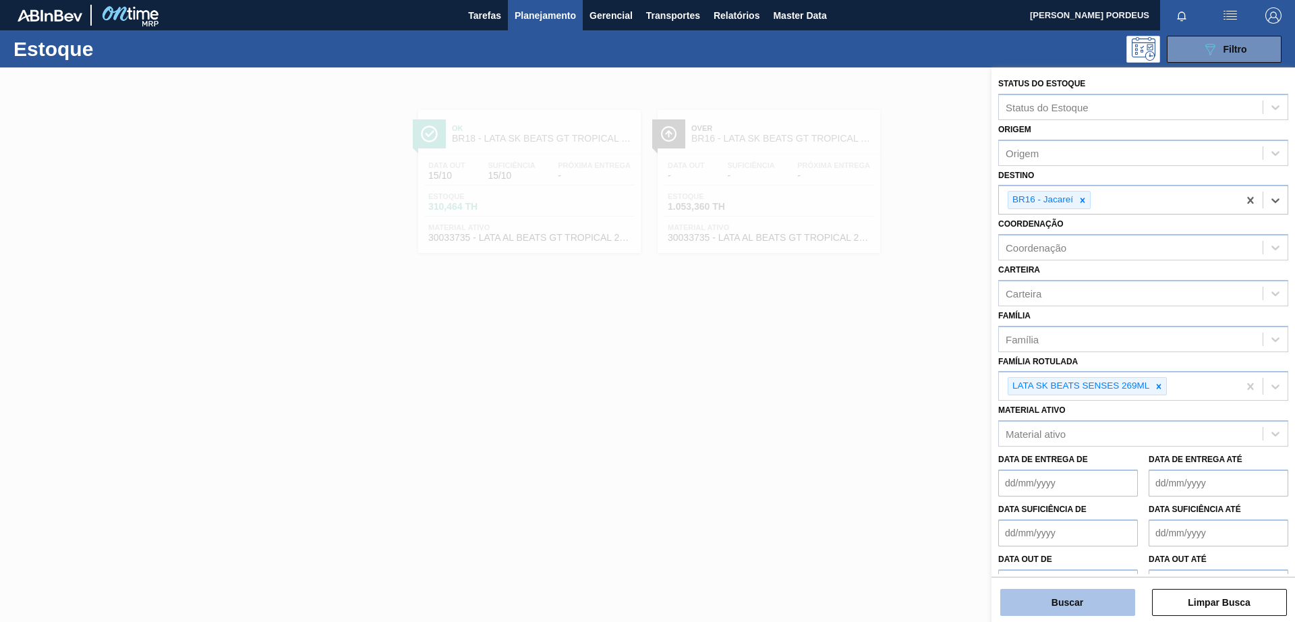
click at [1035, 497] on button "Buscar" at bounding box center [1067, 602] width 135 height 27
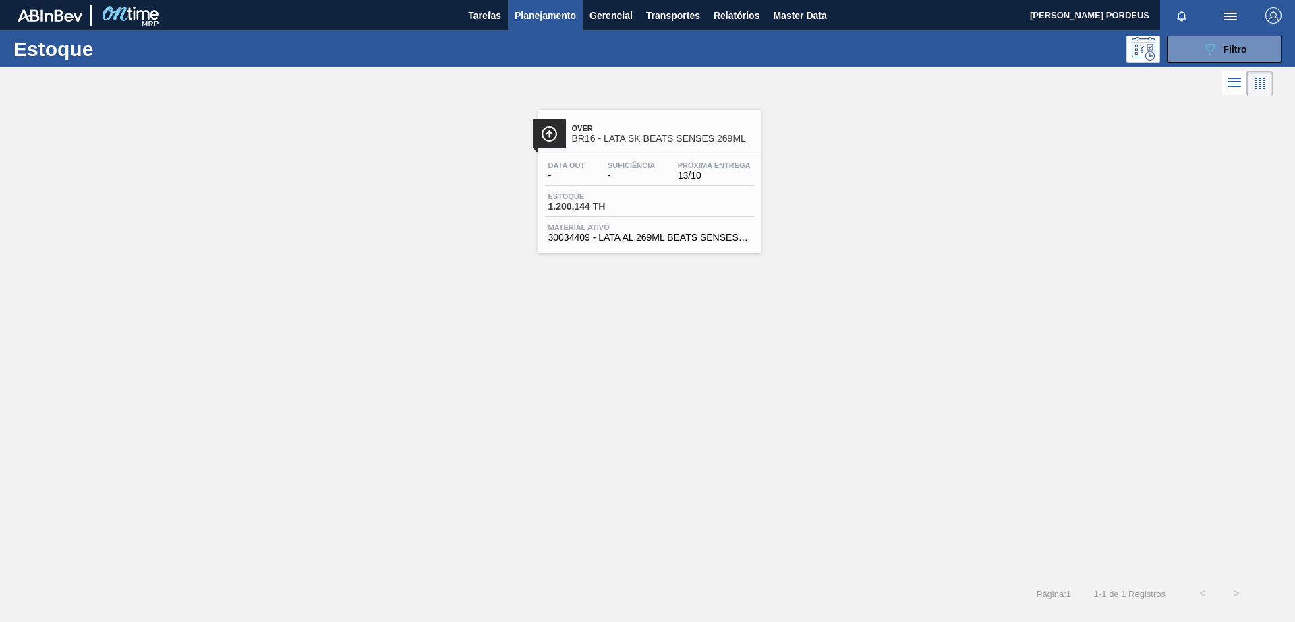
click at [660, 425] on div "Over BR16 - LATA SK BEATS SENSES 269ML Data out - Suficiência - Próxima Entrega…" at bounding box center [647, 338] width 1295 height 477
click at [654, 124] on span "Over" at bounding box center [663, 128] width 182 height 8
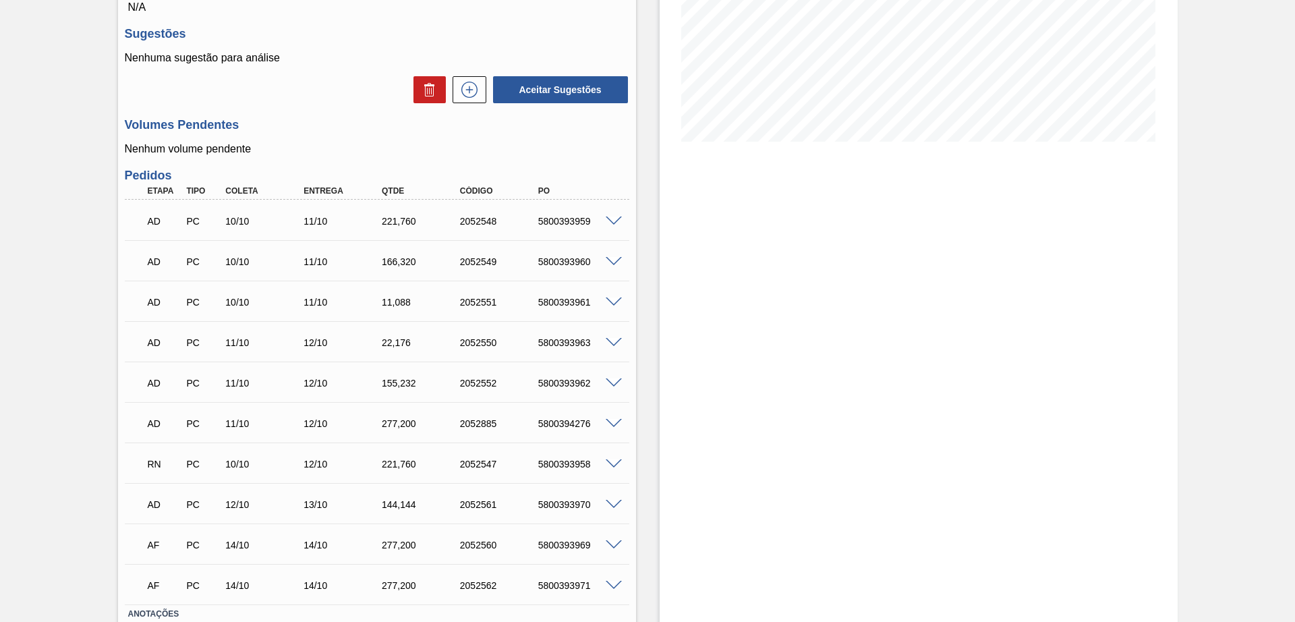
scroll to position [337, 0]
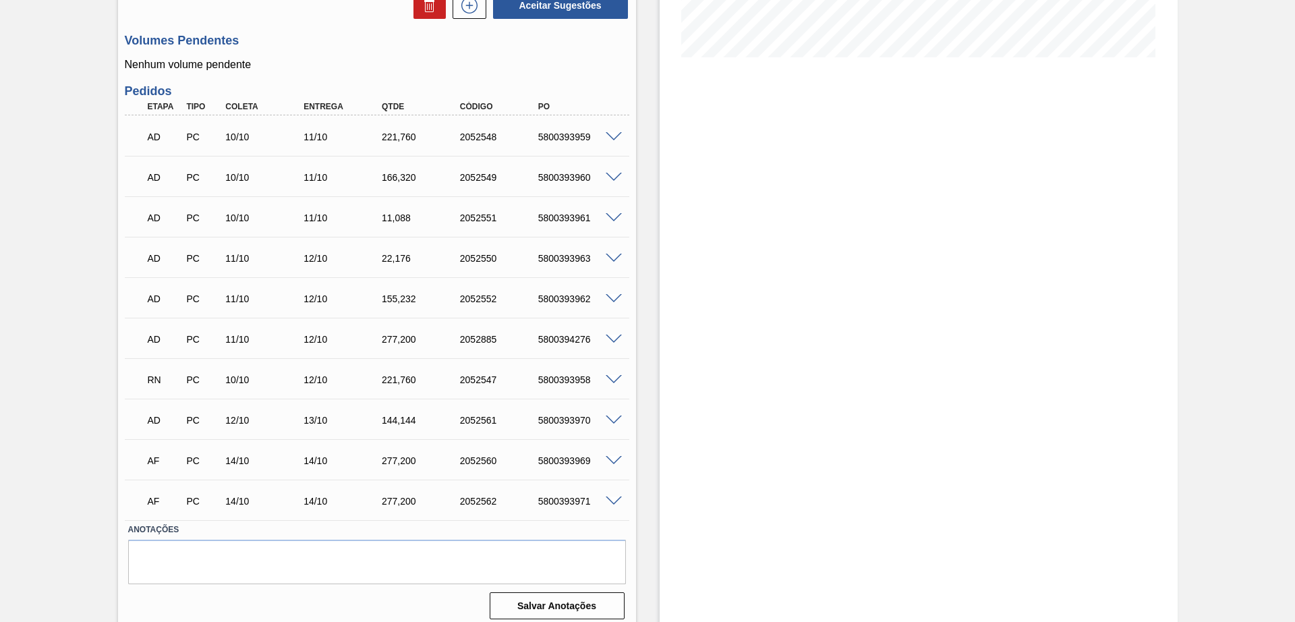
click at [612, 134] on span at bounding box center [614, 137] width 16 height 10
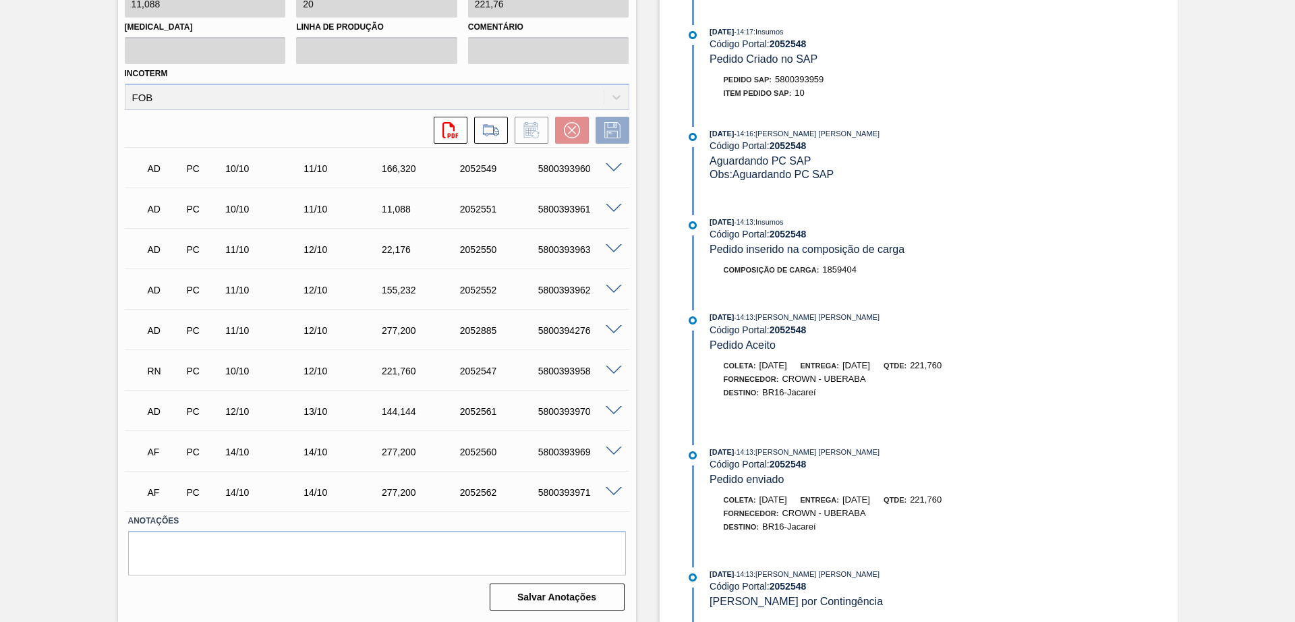
scroll to position [0, 0]
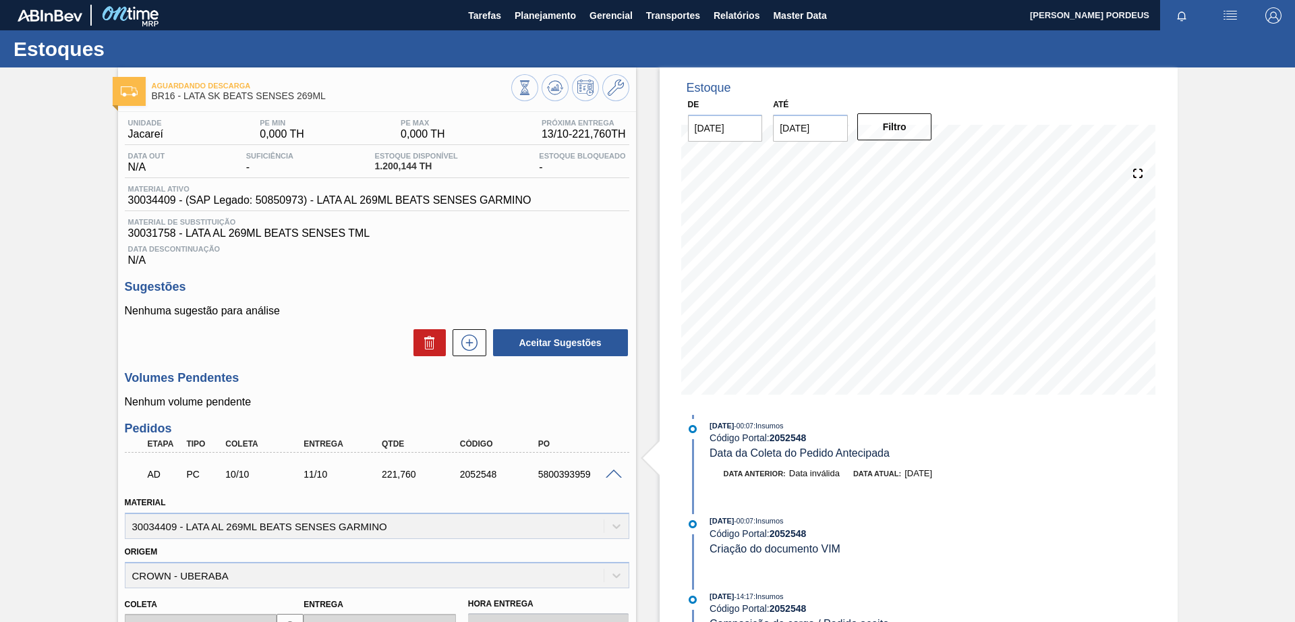
click at [608, 468] on div at bounding box center [615, 473] width 27 height 10
click at [612, 471] on span at bounding box center [614, 474] width 16 height 10
